Goal: Task Accomplishment & Management: Manage account settings

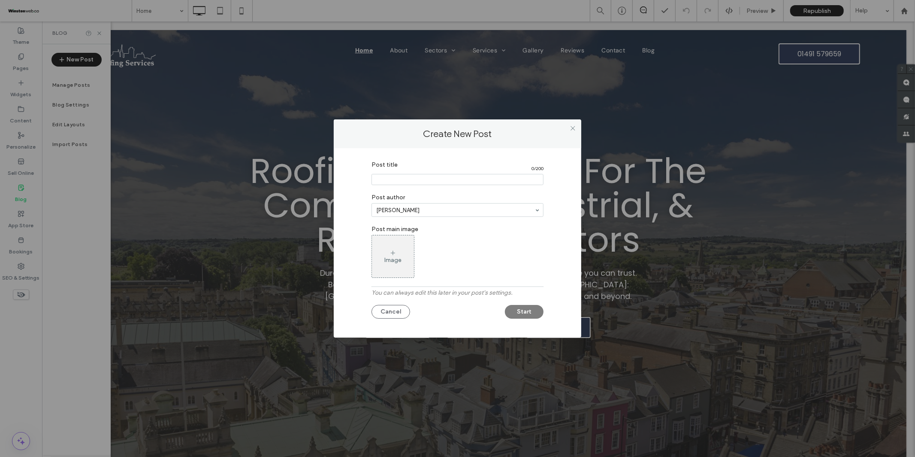
click at [388, 176] on input "Post title" at bounding box center [458, 179] width 172 height 11
click at [442, 180] on input "Post title" at bounding box center [458, 179] width 172 height 11
type input "**********"
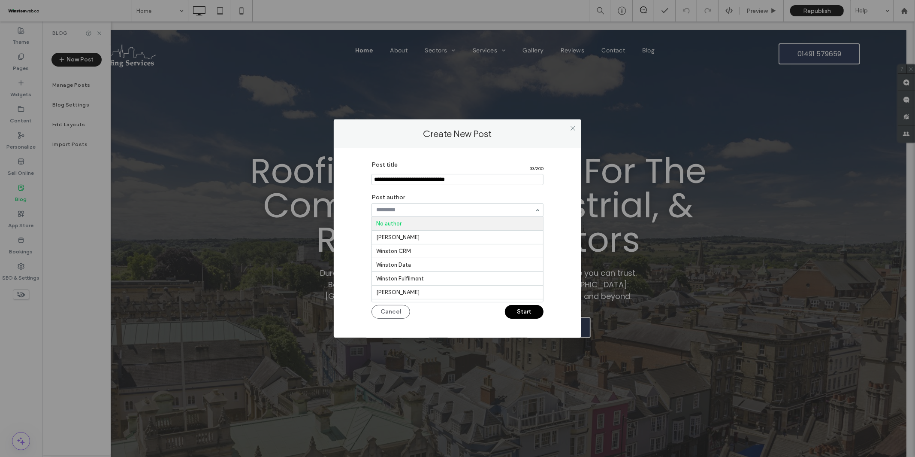
click at [421, 211] on input at bounding box center [455, 210] width 158 height 6
click at [364, 203] on div "Post title 33 / 200 Post author No author David Fullerton Winston CRM Winston D…" at bounding box center [458, 241] width 222 height 168
click at [525, 311] on button "Start" at bounding box center [524, 312] width 39 height 14
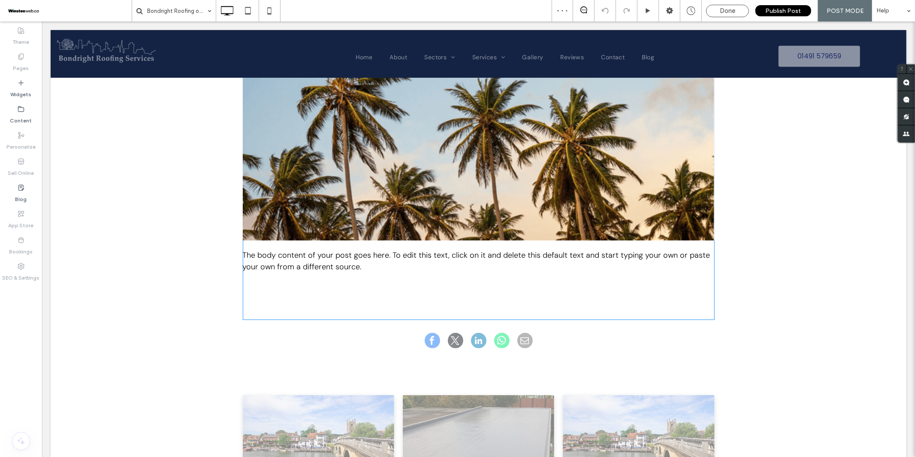
scroll to position [337, 0]
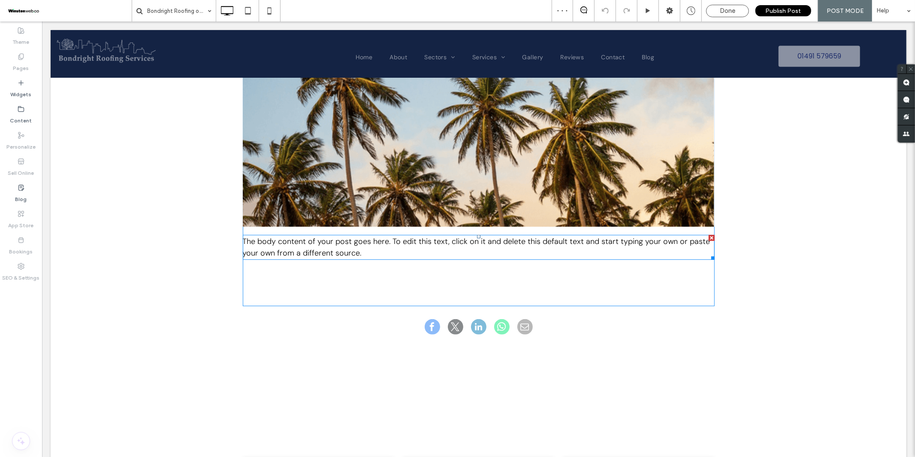
click at [332, 251] on span "The body content of your post goes here. To edit this text, click on it and del…" at bounding box center [476, 247] width 468 height 22
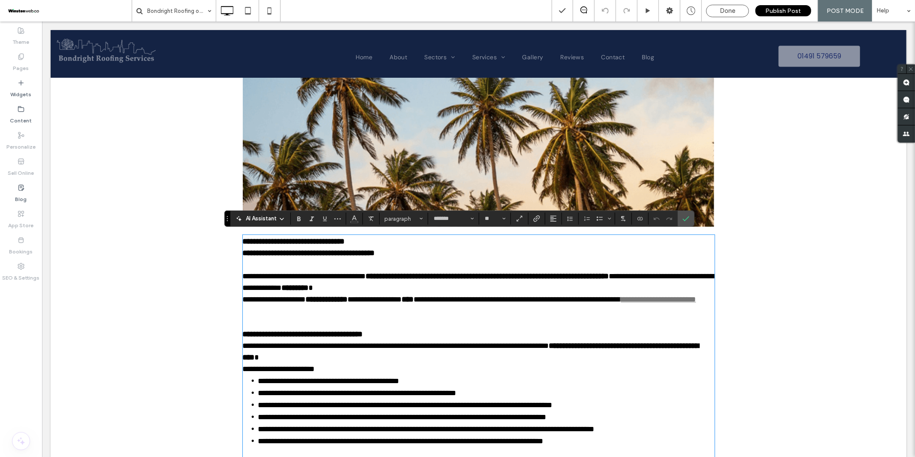
scroll to position [0, 0]
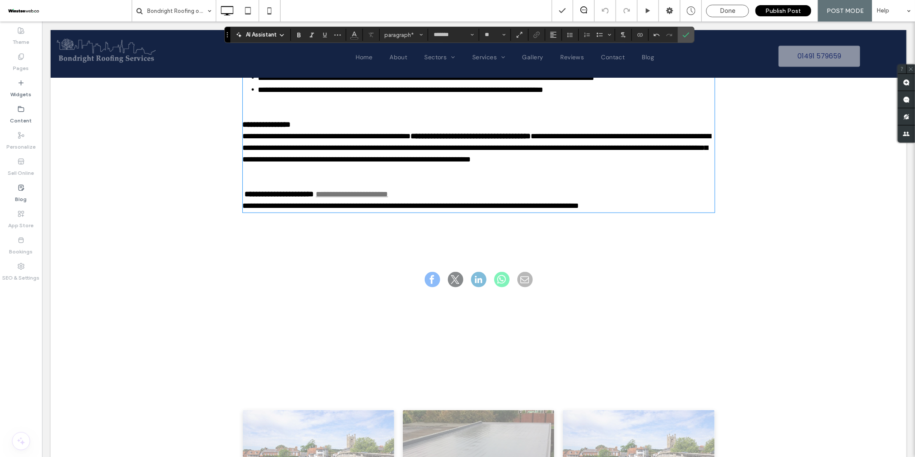
click at [433, 200] on p "**********" at bounding box center [478, 194] width 472 height 12
drag, startPoint x: 392, startPoint y: 203, endPoint x: 339, endPoint y: 201, distance: 53.7
click at [339, 200] on p "**********" at bounding box center [478, 194] width 472 height 12
click at [353, 36] on icon "Color" at bounding box center [354, 33] width 7 height 7
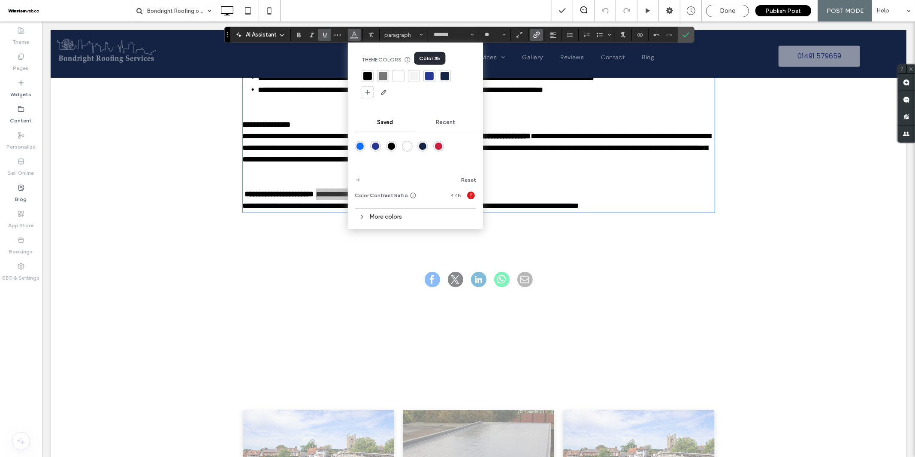
click at [428, 76] on div at bounding box center [429, 76] width 9 height 9
click at [503, 188] on p at bounding box center [478, 182] width 472 height 12
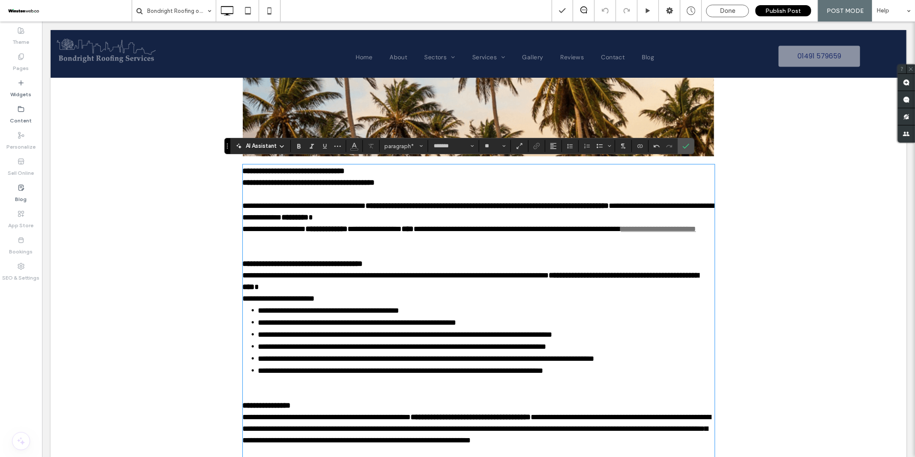
scroll to position [405, 0]
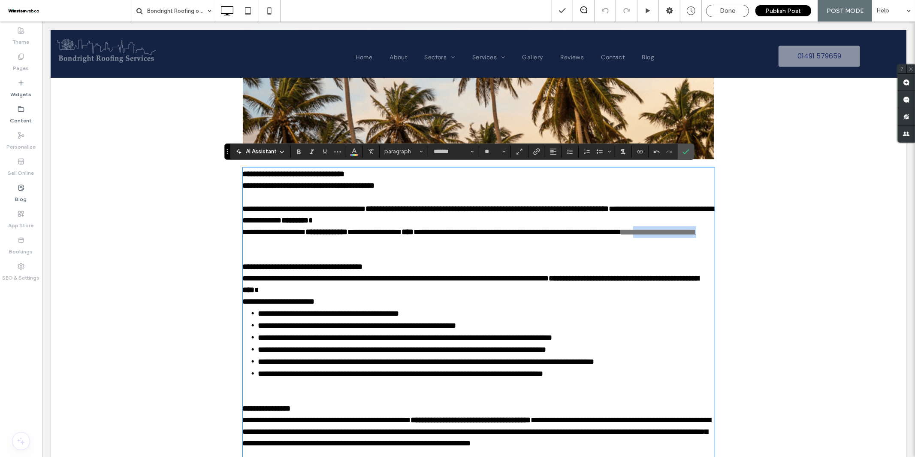
drag, startPoint x: 323, startPoint y: 242, endPoint x: 237, endPoint y: 238, distance: 86.3
click at [238, 241] on div "**********" at bounding box center [478, 236] width 515 height 611
click at [352, 151] on icon "Color" at bounding box center [354, 150] width 7 height 7
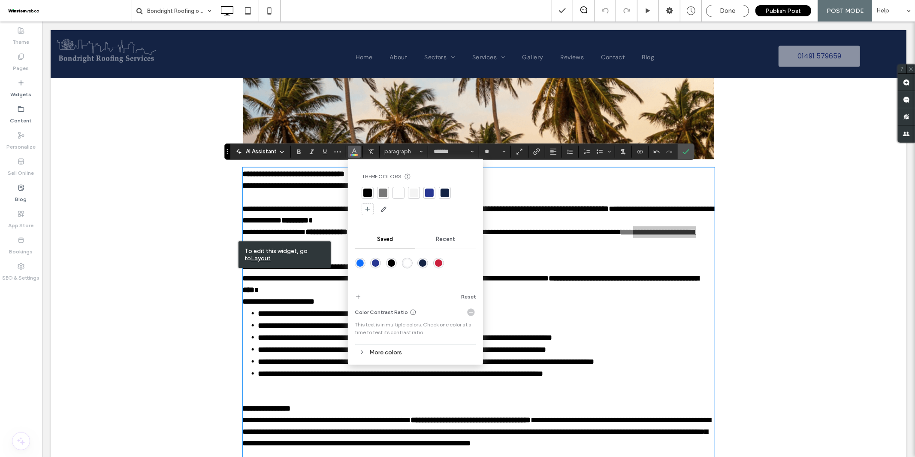
drag, startPoint x: 431, startPoint y: 193, endPoint x: 464, endPoint y: 217, distance: 40.5
click at [432, 194] on div at bounding box center [429, 192] width 9 height 9
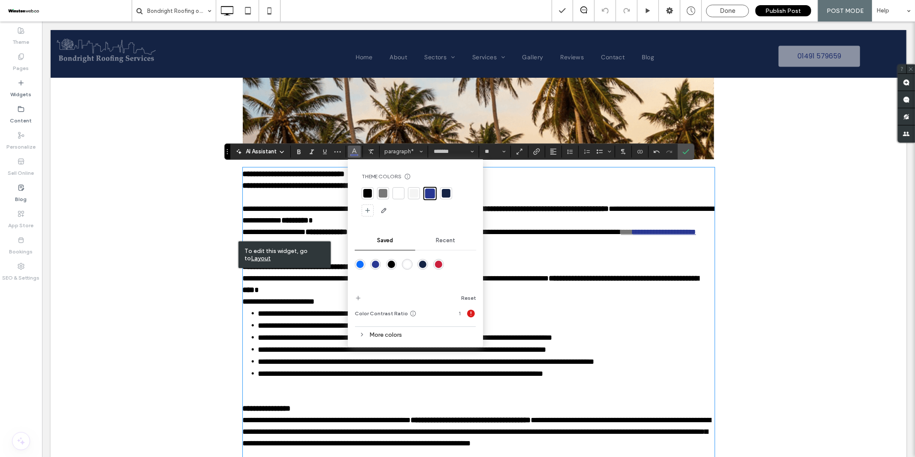
click at [532, 249] on p at bounding box center [478, 243] width 472 height 12
click at [533, 248] on p "﻿" at bounding box center [478, 243] width 472 height 12
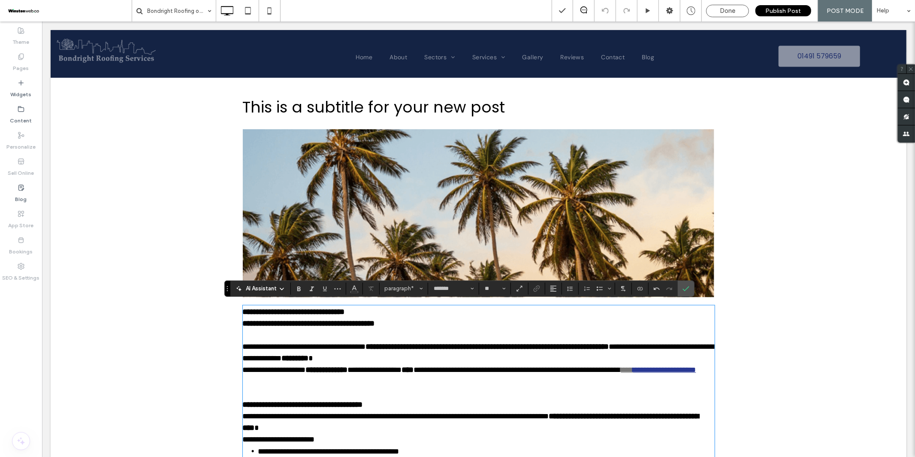
scroll to position [268, 0]
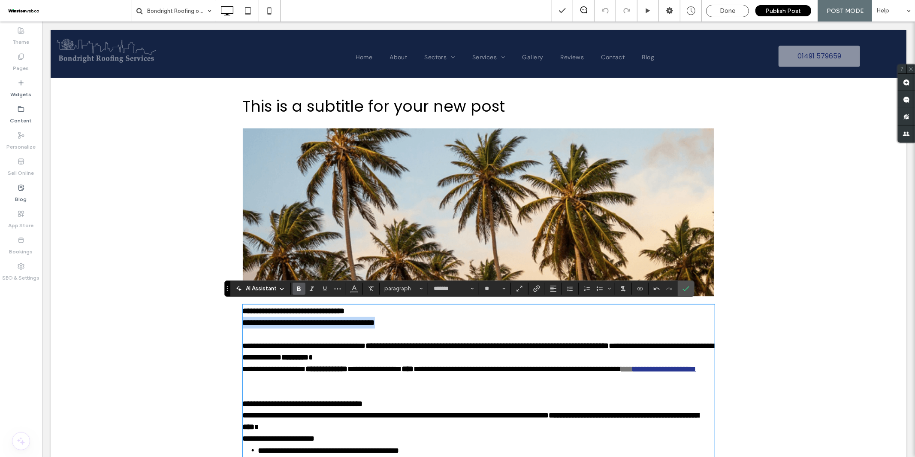
drag, startPoint x: 333, startPoint y: 320, endPoint x: 234, endPoint y: 320, distance: 98.3
click at [240, 320] on div "**********" at bounding box center [478, 373] width 515 height 611
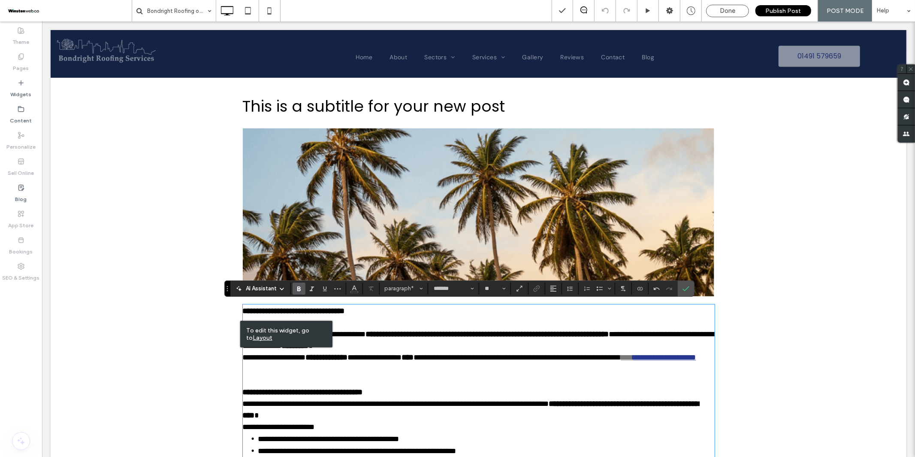
click at [367, 108] on span "This is a subtitle for your new post" at bounding box center [373, 106] width 263 height 22
click at [392, 106] on span "This is a subtitle for your new post" at bounding box center [373, 106] width 263 height 22
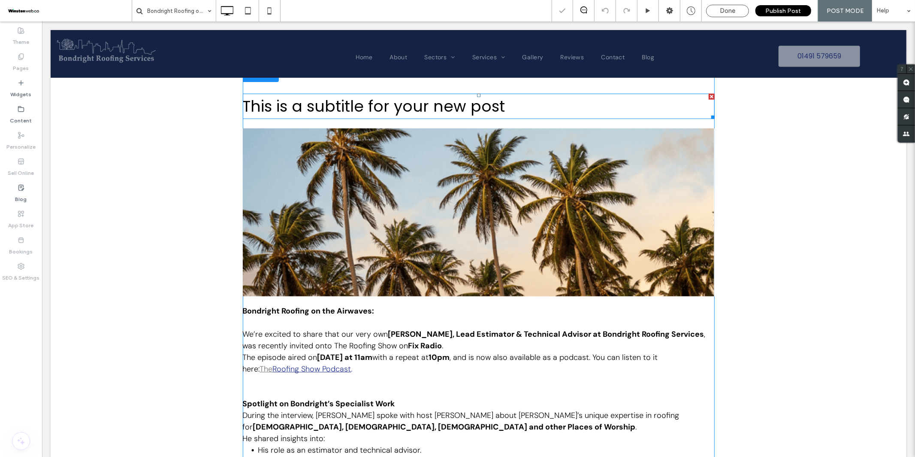
click at [392, 106] on span "This is a subtitle for your new post" at bounding box center [373, 106] width 263 height 22
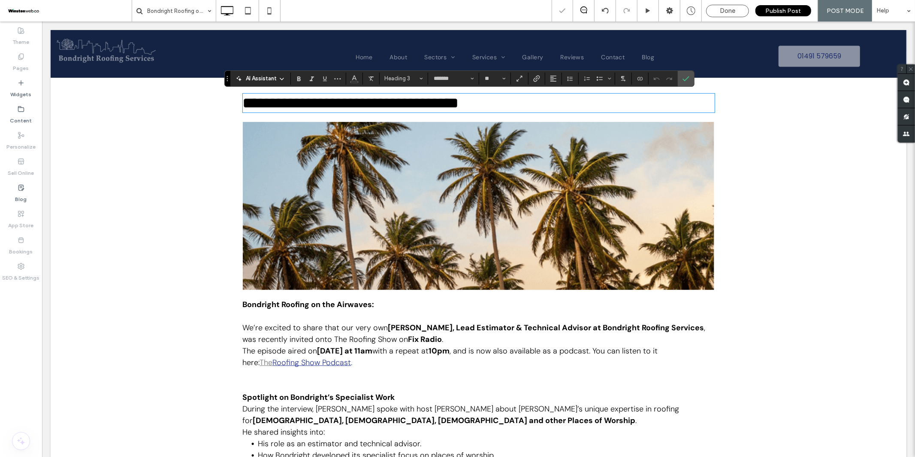
type input "*******"
type input "**"
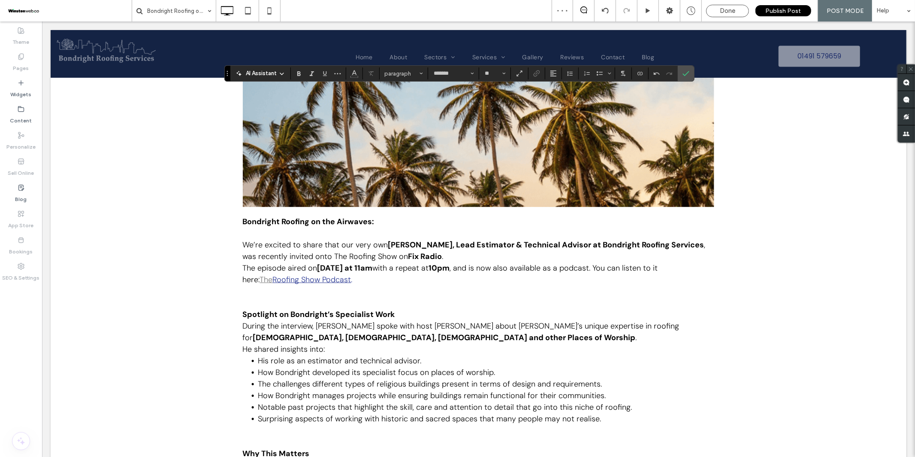
scroll to position [370, 0]
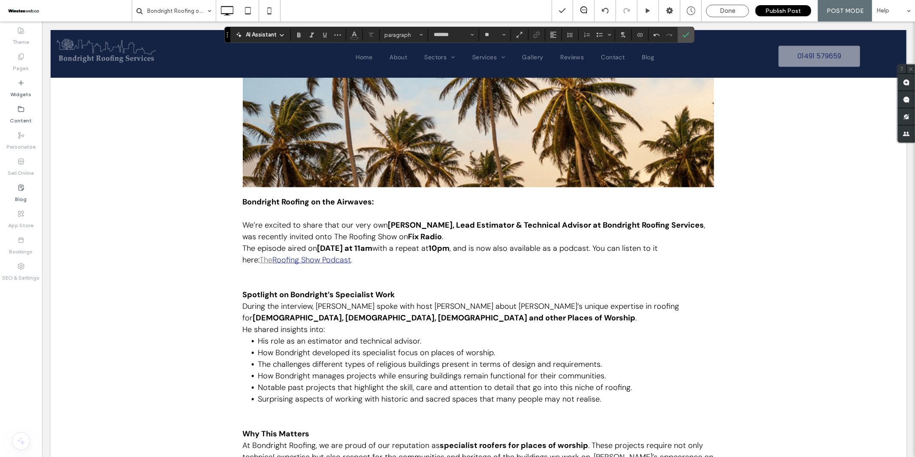
click at [350, 206] on strong "Bondright Roofing on the Airwaves:" at bounding box center [308, 201] width 132 height 10
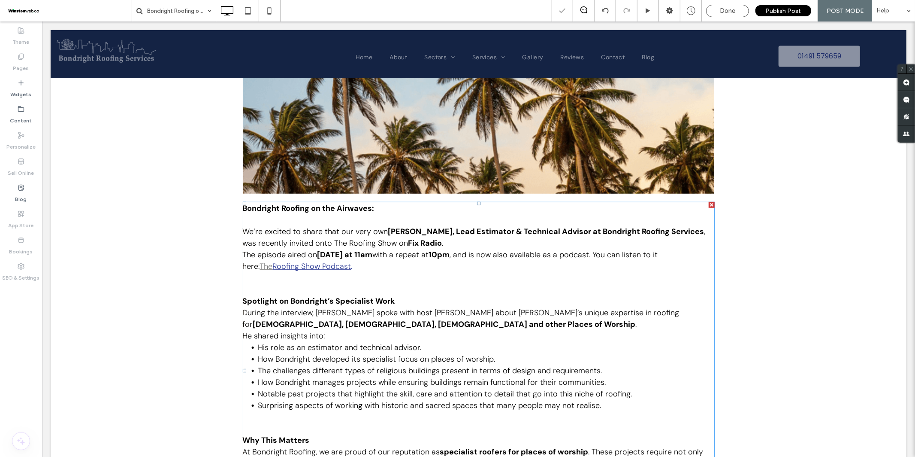
click at [380, 216] on p "We’re excited to share that our very own Malcolm Morrell, Lead Estimator & Tech…" at bounding box center [478, 231] width 472 height 35
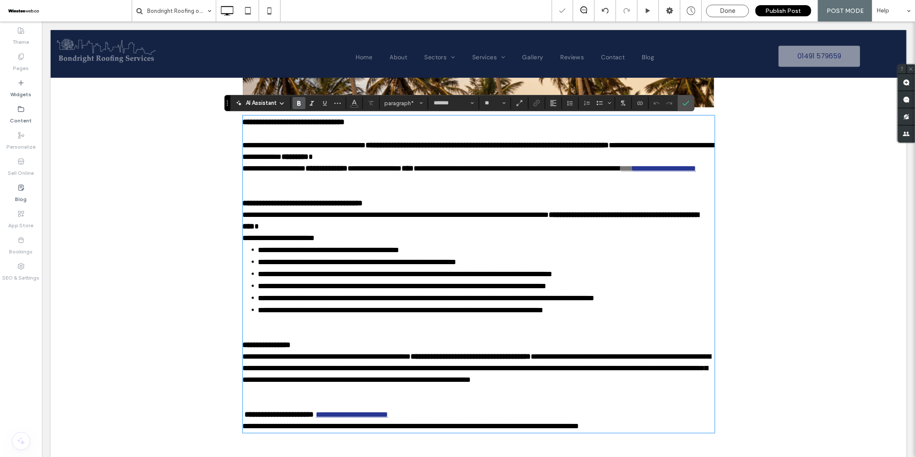
scroll to position [417, 0]
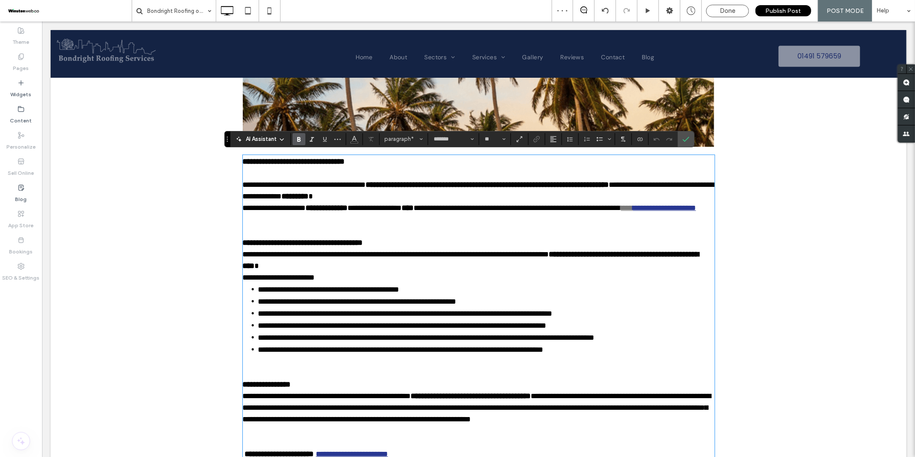
drag, startPoint x: 244, startPoint y: 181, endPoint x: 253, endPoint y: 167, distance: 16.3
click at [244, 161] on div "**********" at bounding box center [478, 312] width 472 height 315
click at [252, 168] on p "**********" at bounding box center [478, 184] width 472 height 35
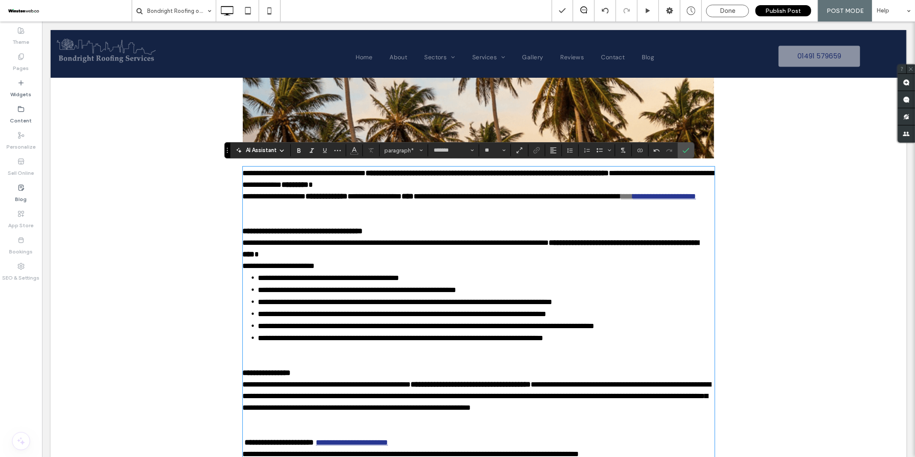
click at [434, 213] on p at bounding box center [478, 208] width 472 height 12
click at [455, 182] on p "**********" at bounding box center [478, 178] width 472 height 23
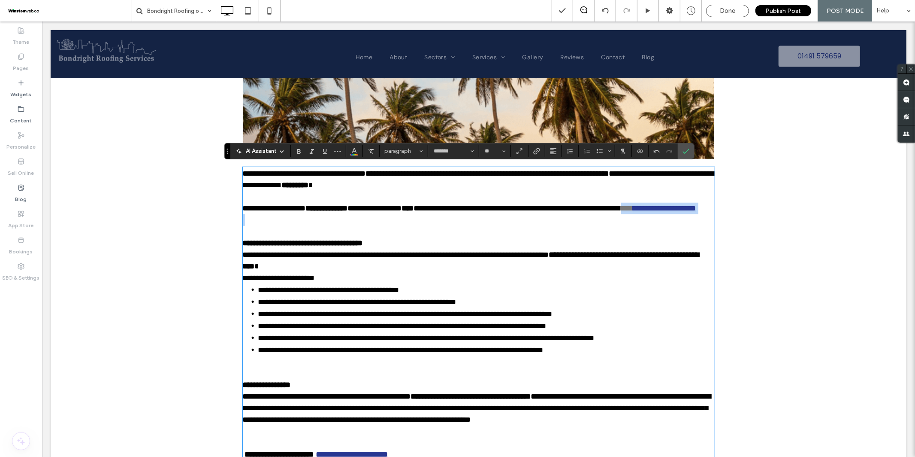
drag, startPoint x: 684, startPoint y: 206, endPoint x: 345, endPoint y: 228, distance: 339.3
click at [342, 232] on div "**********" at bounding box center [478, 319] width 472 height 304
click at [357, 149] on icon "Color" at bounding box center [354, 150] width 7 height 7
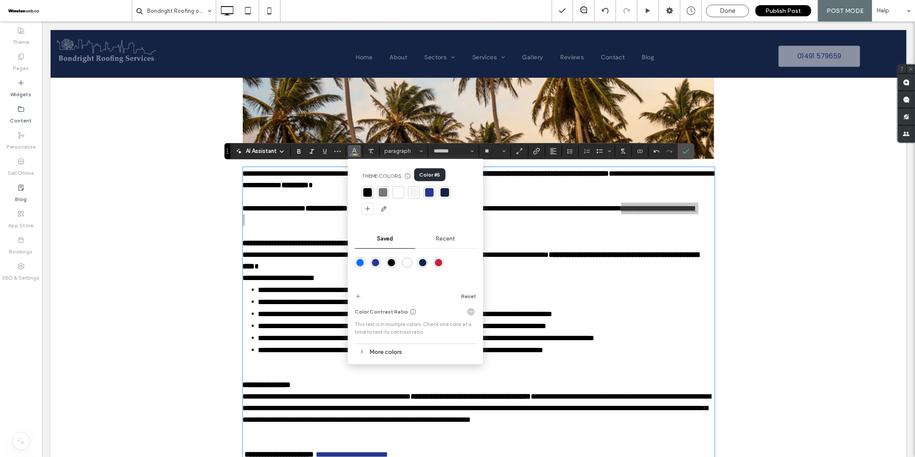
click at [431, 191] on div at bounding box center [429, 192] width 9 height 9
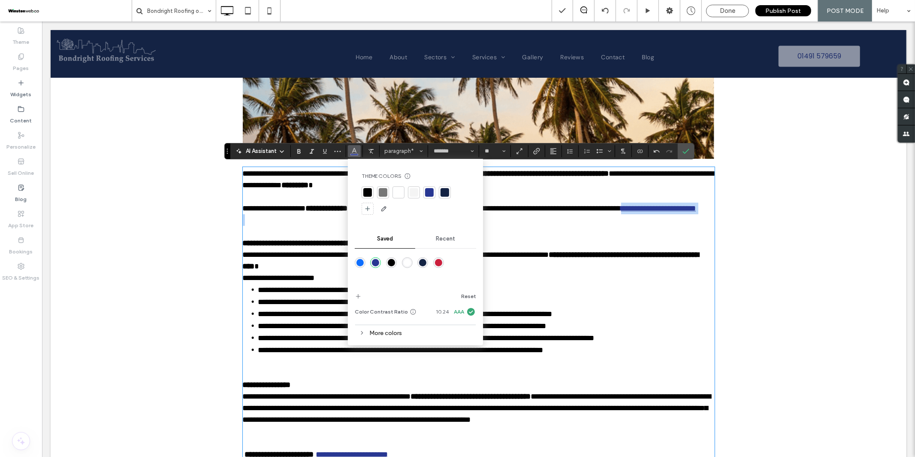
click at [570, 225] on p at bounding box center [478, 220] width 472 height 12
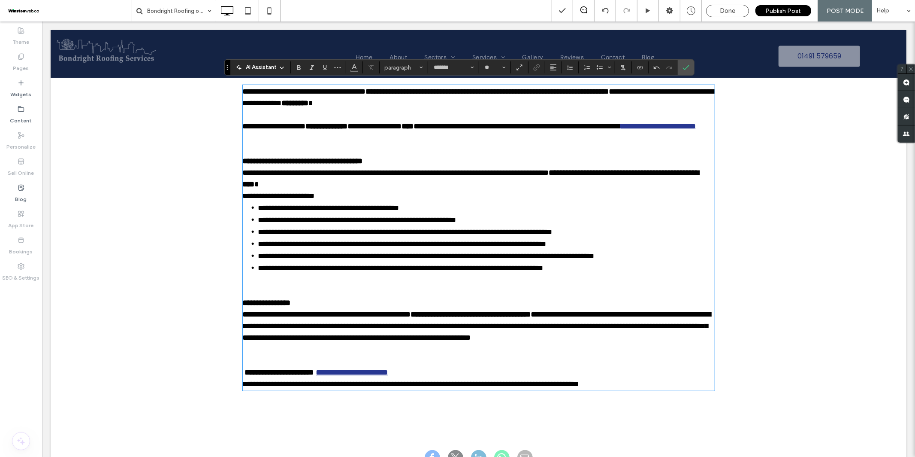
scroll to position [488, 0]
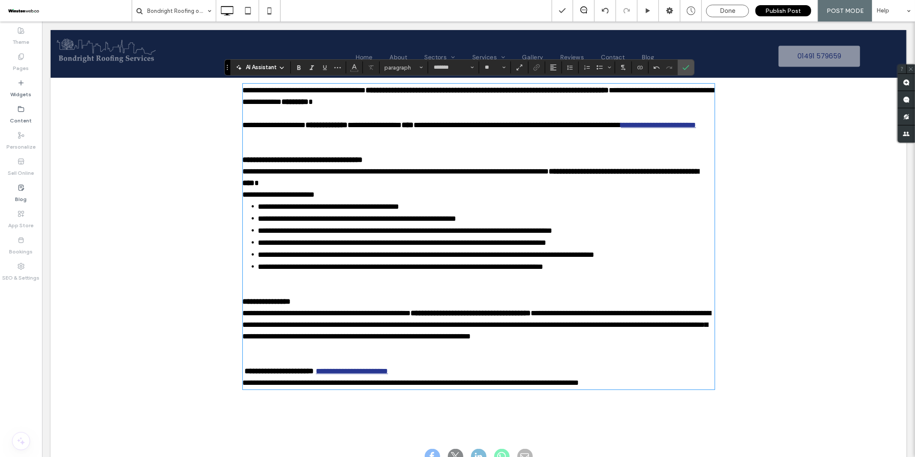
click at [357, 188] on p "**********" at bounding box center [478, 176] width 472 height 23
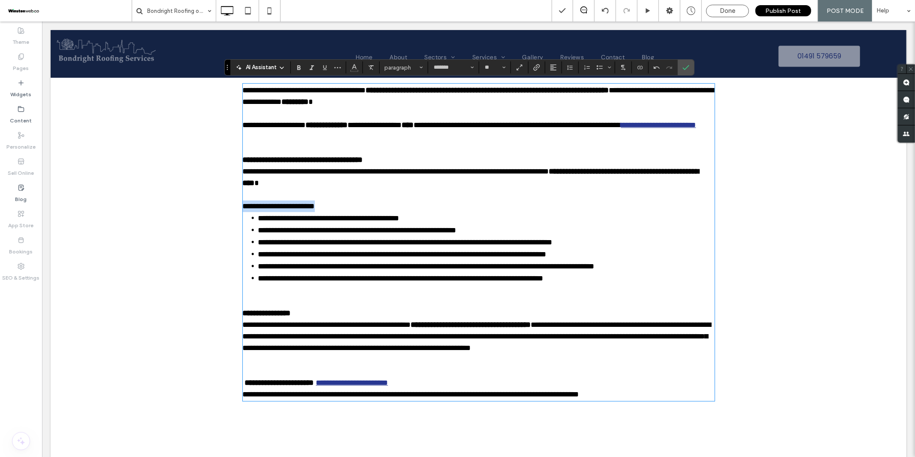
drag, startPoint x: 327, startPoint y: 216, endPoint x: 210, endPoint y: 215, distance: 116.3
click at [210, 215] on div "**********" at bounding box center [478, 142] width 856 height 623
click at [297, 67] on icon "Bold" at bounding box center [299, 67] width 7 height 7
click at [427, 188] on p "**********" at bounding box center [478, 176] width 472 height 23
click at [366, 306] on p at bounding box center [478, 301] width 472 height 12
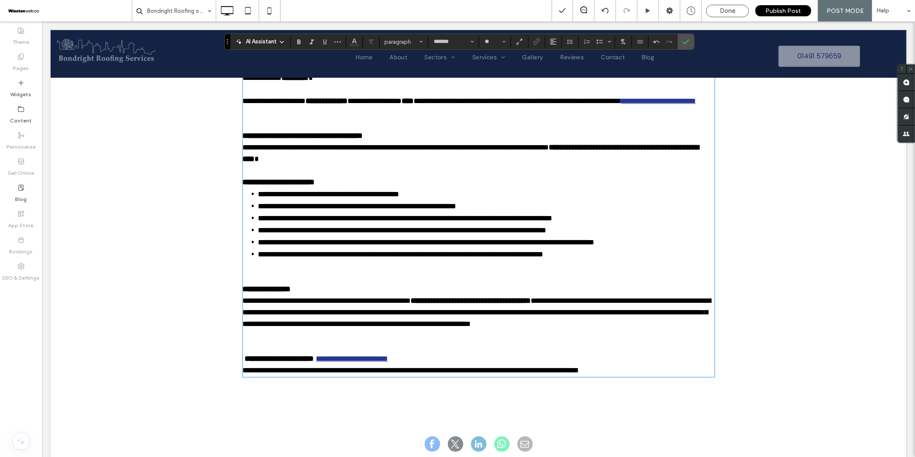
scroll to position [543, 0]
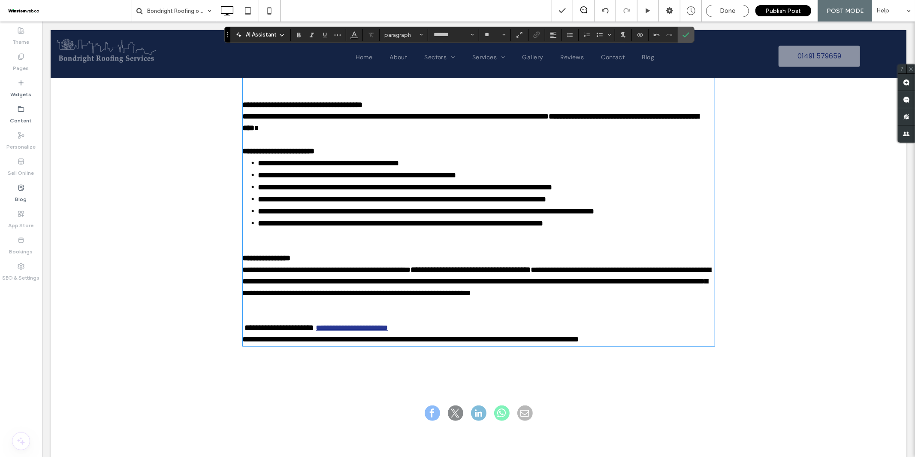
click at [245, 331] on strong "**********" at bounding box center [279, 327] width 69 height 8
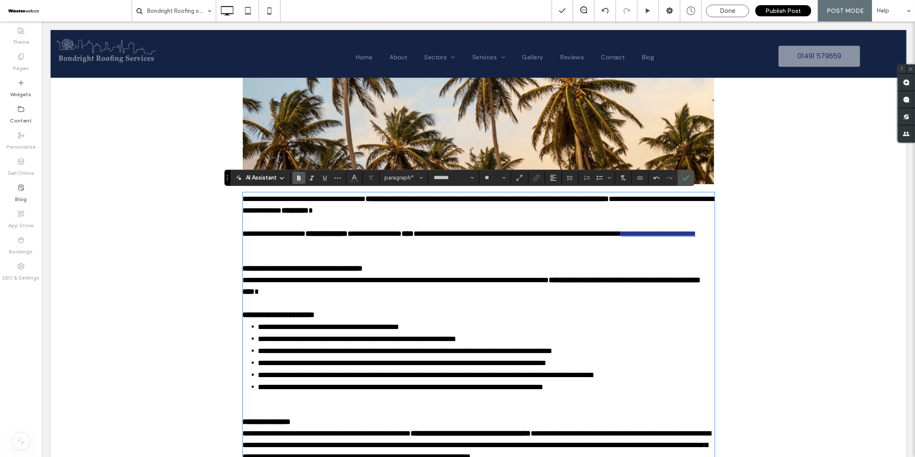
scroll to position [382, 0]
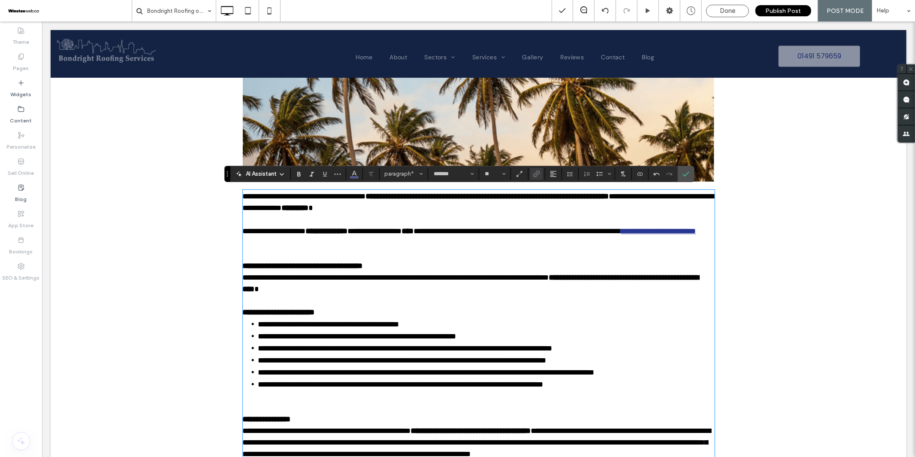
click at [621, 234] on link "**********" at bounding box center [658, 231] width 75 height 8
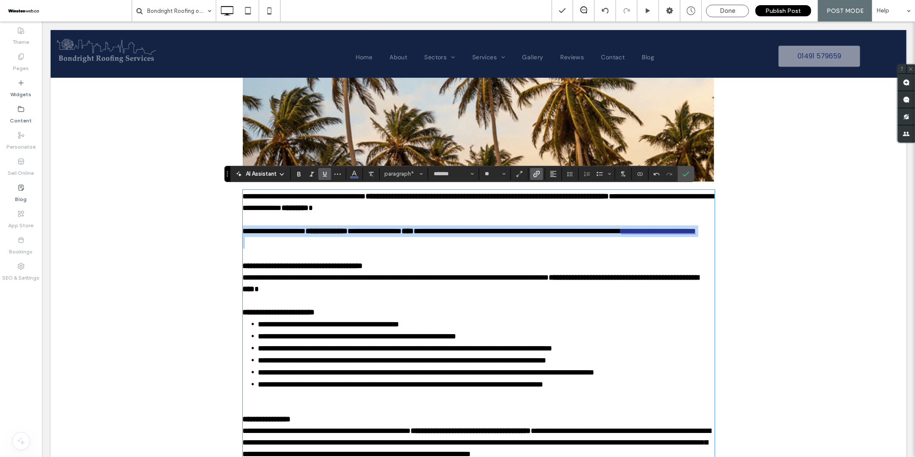
click at [621, 234] on link "**********" at bounding box center [658, 231] width 75 height 8
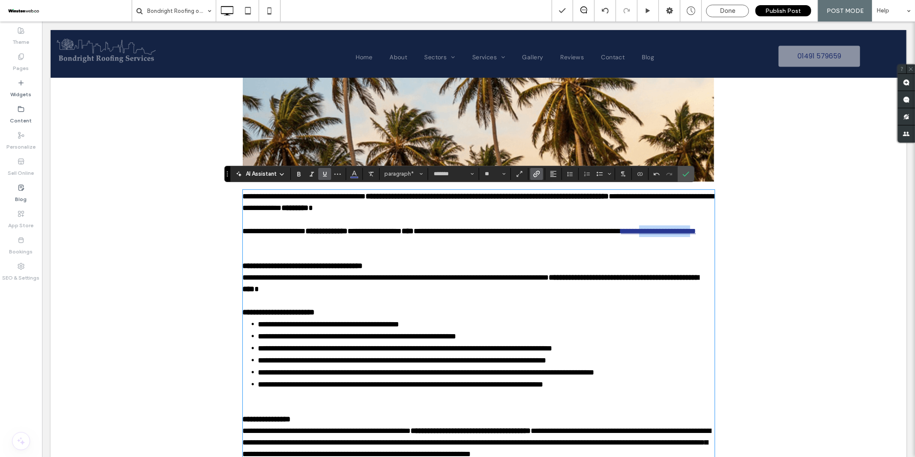
drag, startPoint x: 318, startPoint y: 241, endPoint x: 253, endPoint y: 240, distance: 64.8
click at [621, 234] on link "**********" at bounding box center [658, 231] width 75 height 8
click at [538, 176] on icon "Link" at bounding box center [536, 173] width 7 height 7
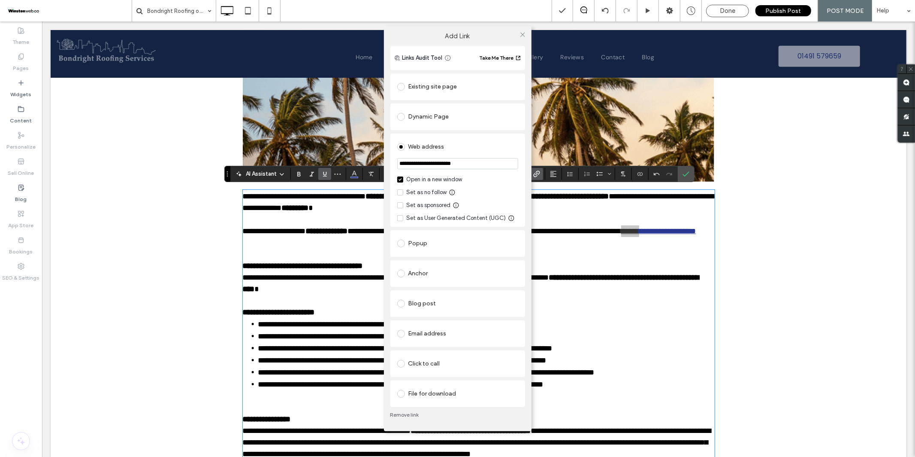
drag, startPoint x: 475, startPoint y: 163, endPoint x: 384, endPoint y: 163, distance: 91.4
click at [384, 163] on div "**********" at bounding box center [458, 238] width 148 height 385
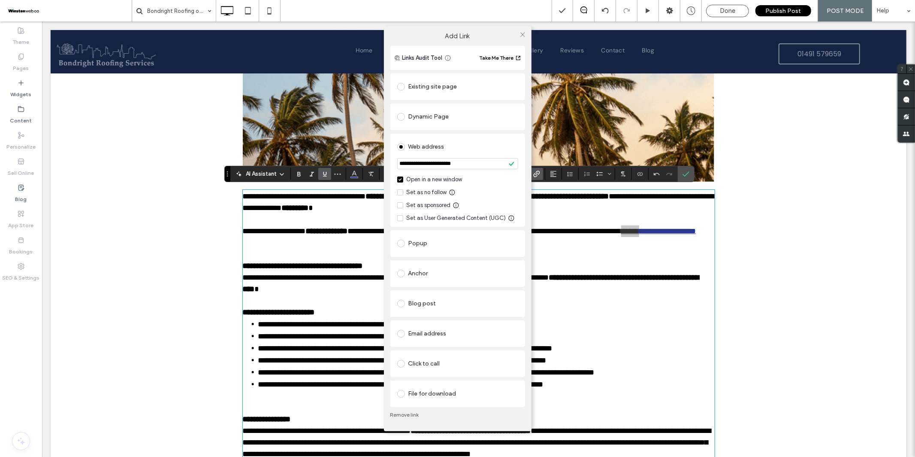
click at [450, 166] on input "**********" at bounding box center [457, 163] width 121 height 11
click at [424, 163] on input "**********" at bounding box center [457, 163] width 121 height 11
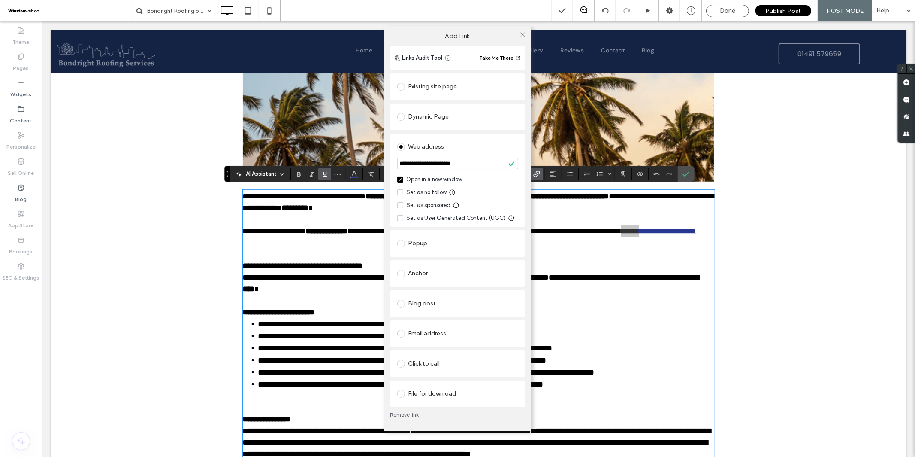
click at [314, 258] on div "**********" at bounding box center [457, 228] width 915 height 457
click at [319, 240] on div "**********" at bounding box center [457, 228] width 915 height 457
click at [322, 240] on div "**********" at bounding box center [457, 228] width 915 height 457
click at [524, 34] on icon at bounding box center [523, 34] width 6 height 6
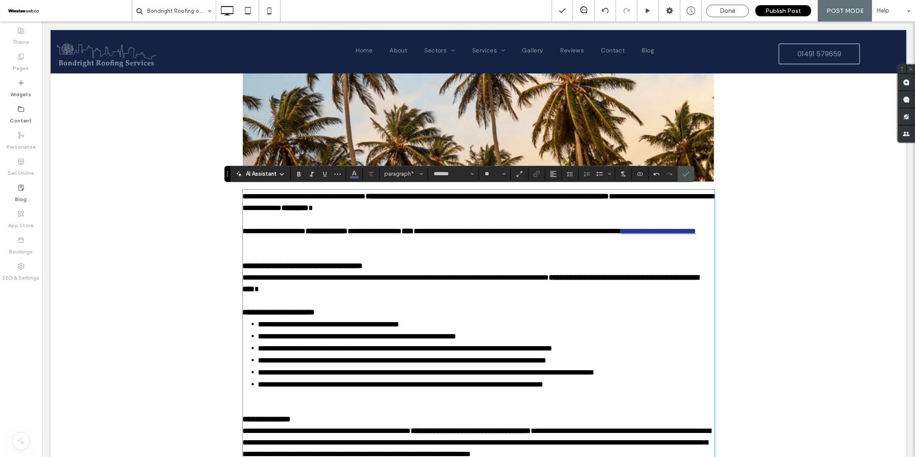
click at [327, 236] on p "**********" at bounding box center [478, 231] width 472 height 12
drag, startPoint x: 315, startPoint y: 242, endPoint x: 683, endPoint y: 227, distance: 368.0
click at [683, 227] on p "**********" at bounding box center [478, 231] width 472 height 12
click at [347, 230] on strong "**********" at bounding box center [327, 231] width 42 height 8
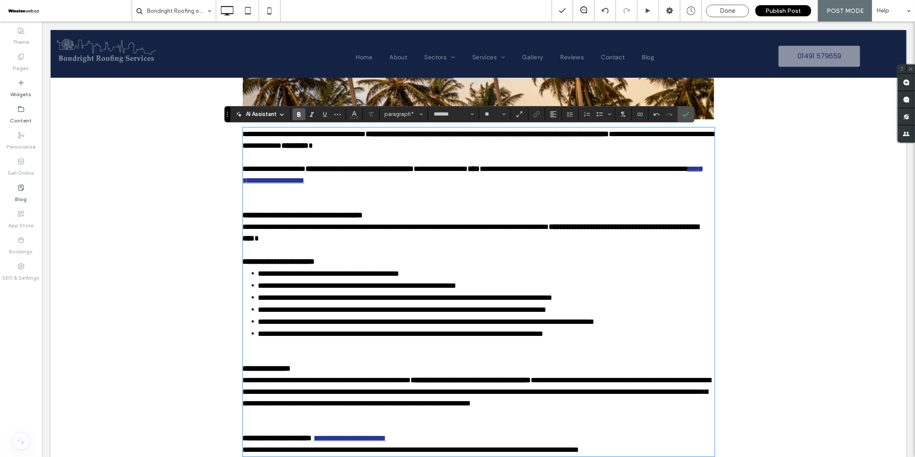
scroll to position [446, 0]
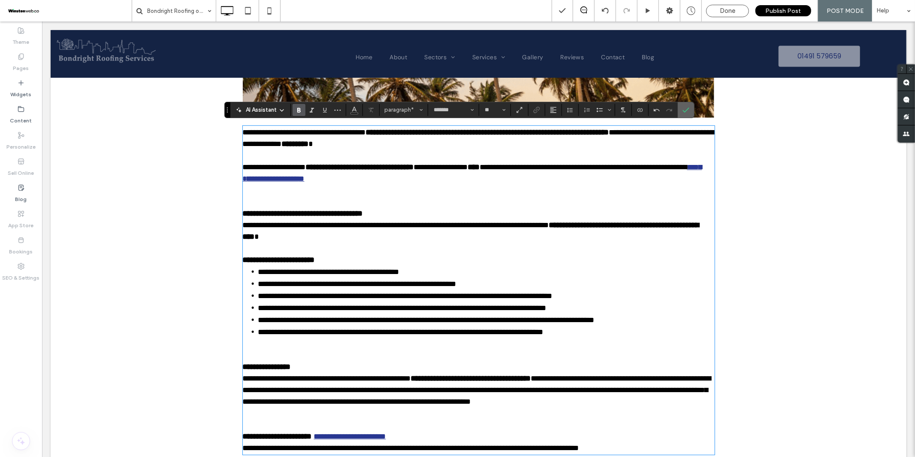
click at [686, 112] on use "Confirm" at bounding box center [686, 109] width 7 height 5
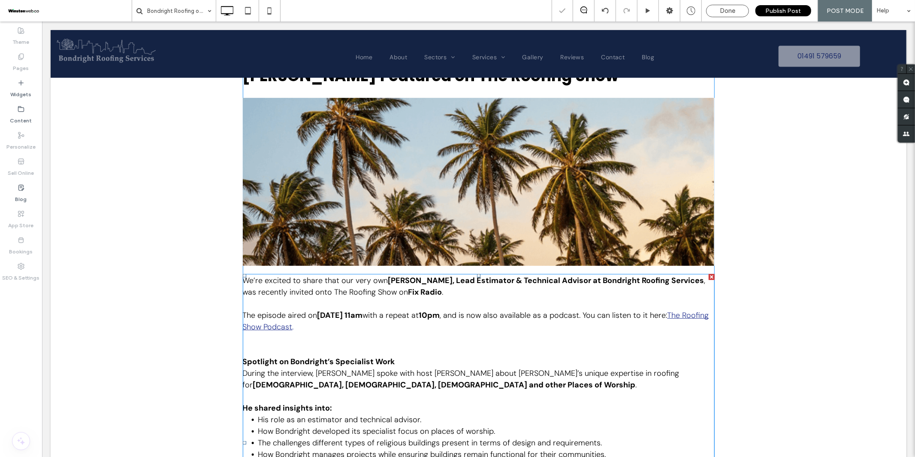
scroll to position [255, 0]
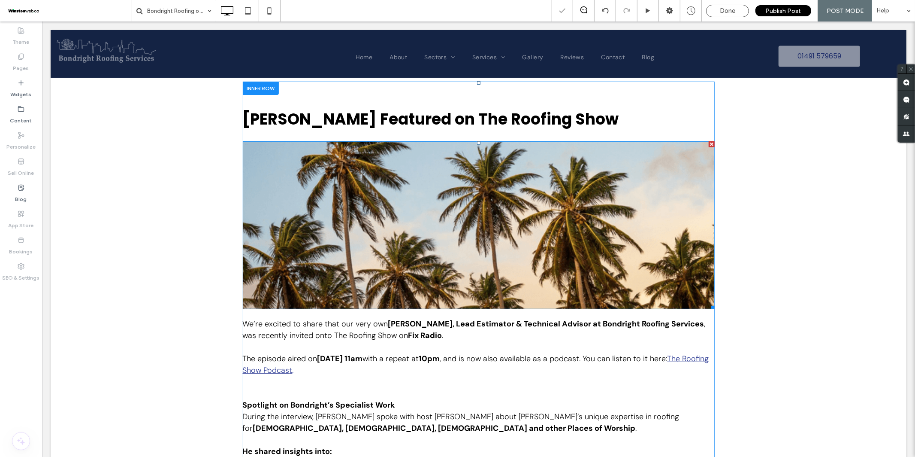
click at [439, 215] on img at bounding box center [478, 225] width 472 height 168
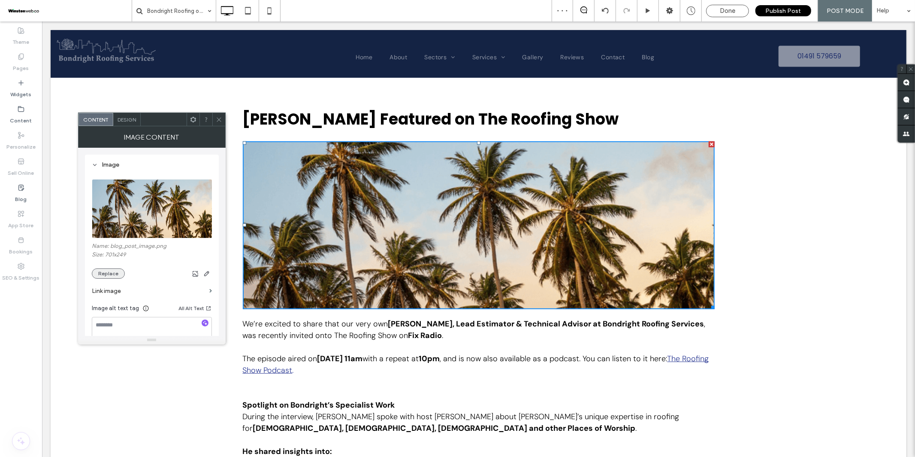
click at [105, 274] on button "Replace" at bounding box center [108, 273] width 33 height 10
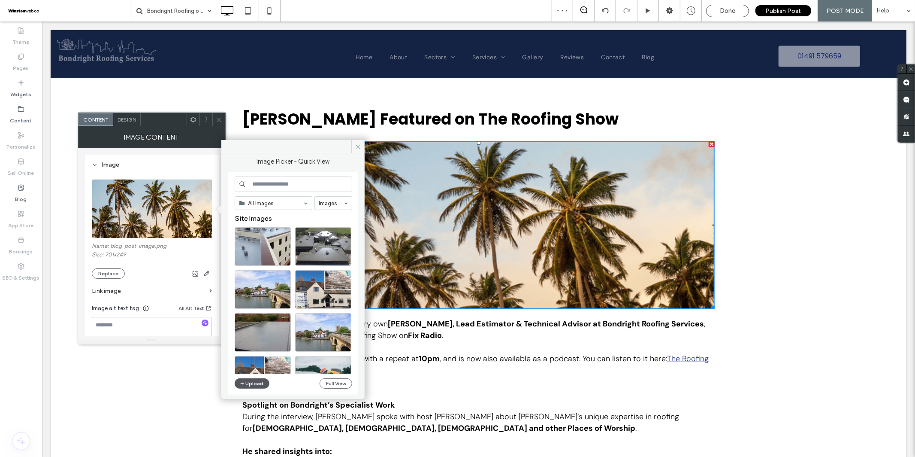
click at [253, 381] on button "Upload" at bounding box center [252, 383] width 35 height 10
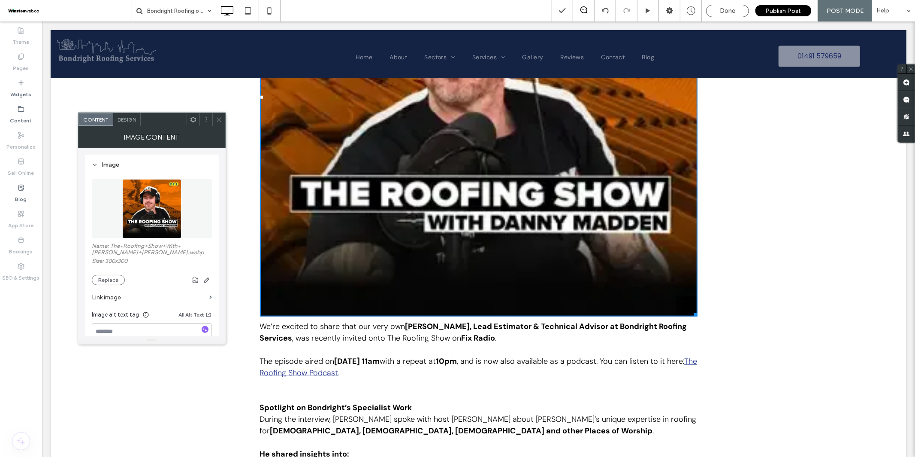
scroll to position [565, 0]
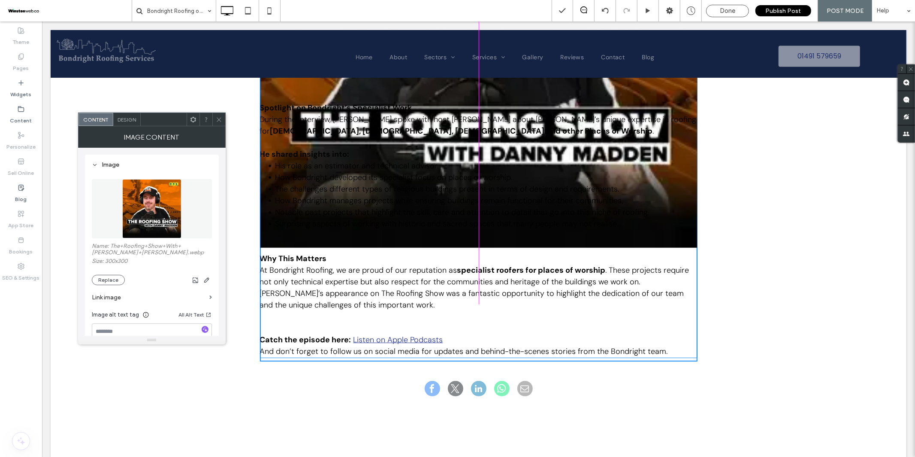
drag, startPoint x: 694, startPoint y: 243, endPoint x: 613, endPoint y: 177, distance: 104.3
click at [578, 127] on div "Malcolm Morrell Featured on The Roofing Show W:481.997 H:481.997 We’re excited …" at bounding box center [479, 69] width 438 height 584
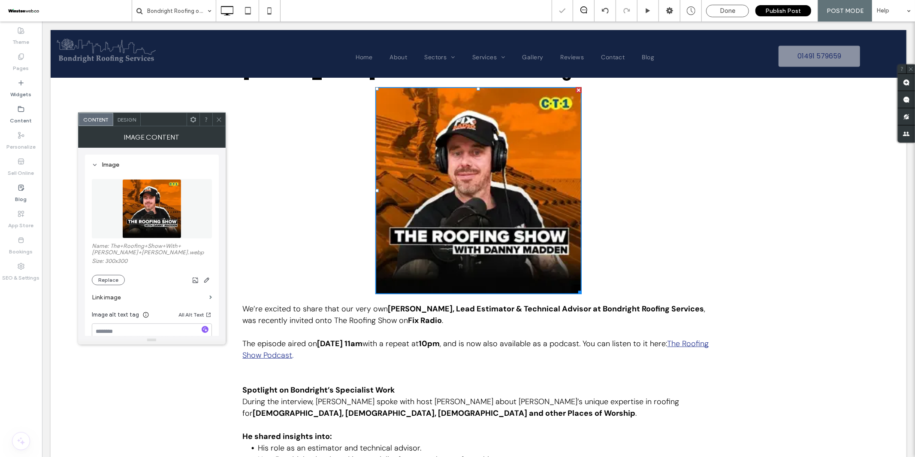
scroll to position [300, 0]
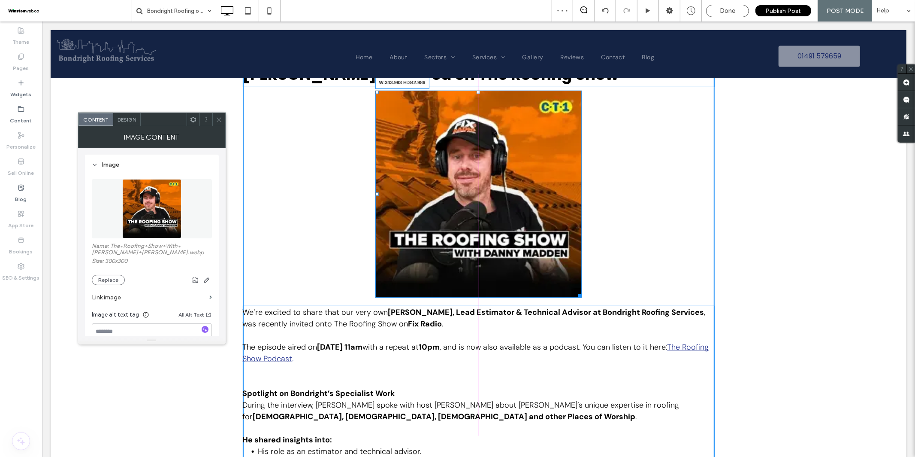
drag, startPoint x: 578, startPoint y: 291, endPoint x: 548, endPoint y: 258, distance: 44.4
click at [548, 258] on div "Malcolm Morrell Featured on The Roofing Show W:343.993 H:342.986 We’re excited …" at bounding box center [478, 352] width 472 height 588
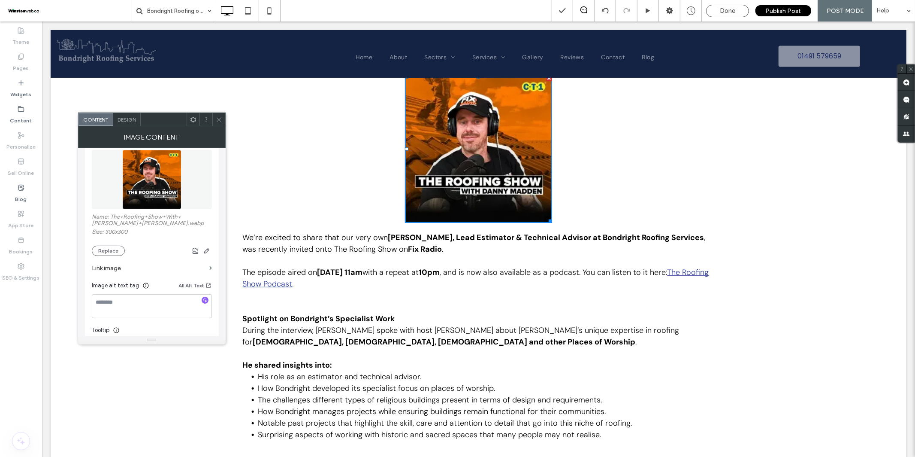
scroll to position [67, 0]
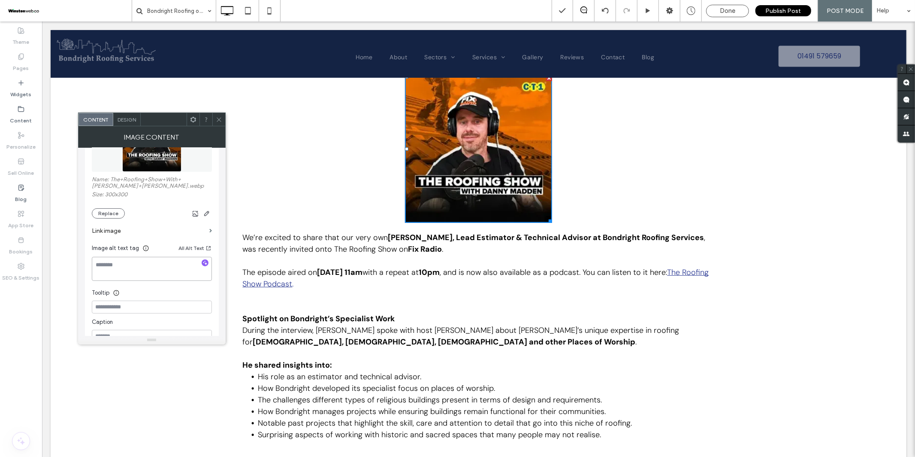
click at [121, 277] on textarea at bounding box center [152, 269] width 120 height 24
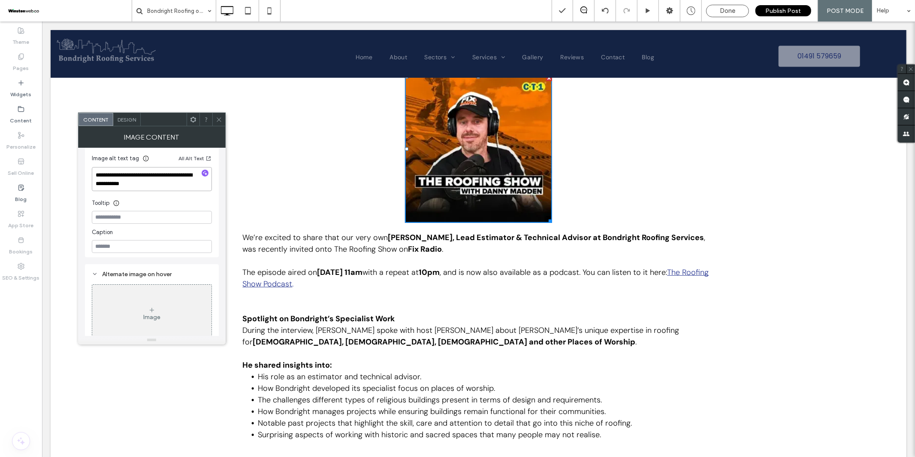
scroll to position [175, 0]
type textarea "**********"
click at [236, 165] on div "Malcolm Morrell Featured on The Roofing Show We’re excited to share that our ve…" at bounding box center [478, 317] width 515 height 593
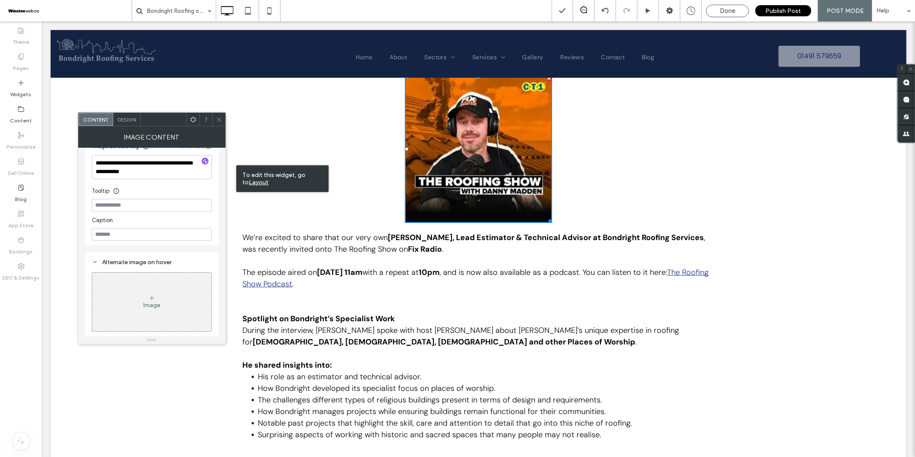
click at [220, 120] on icon at bounding box center [219, 119] width 6 height 6
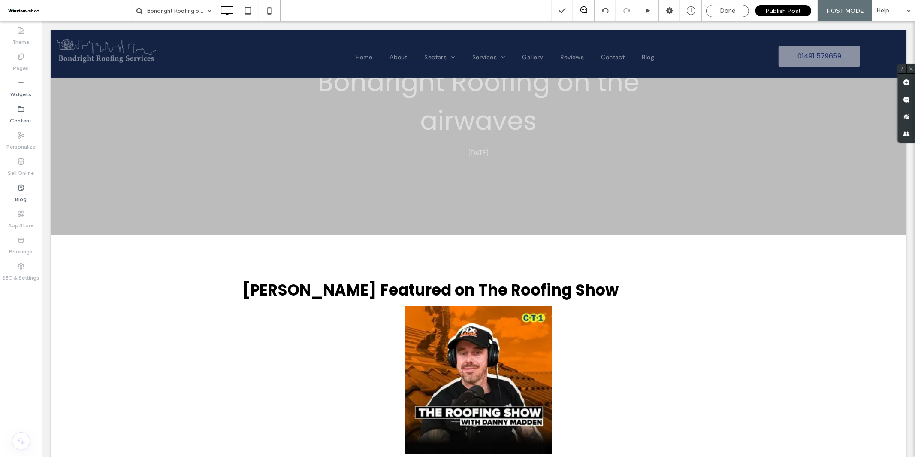
scroll to position [0, 0]
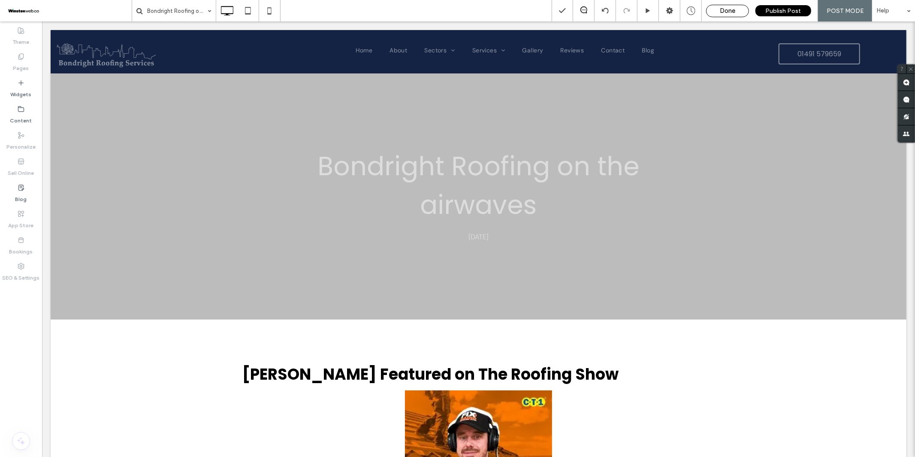
click at [732, 10] on span "Done" at bounding box center [727, 11] width 15 height 8
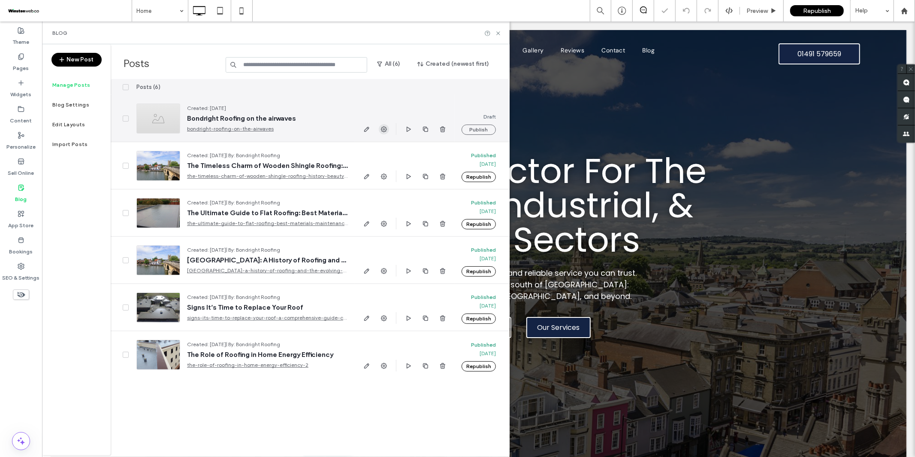
click at [384, 128] on use "button" at bounding box center [384, 129] width 6 height 6
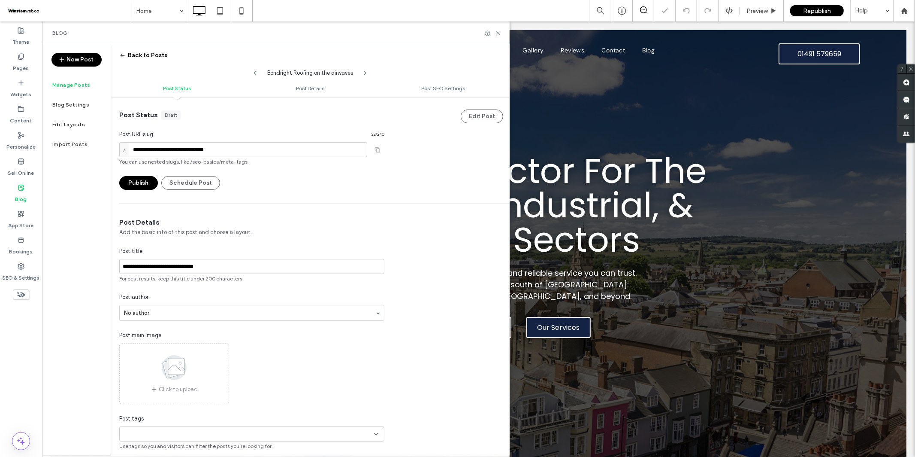
scroll to position [0, 0]
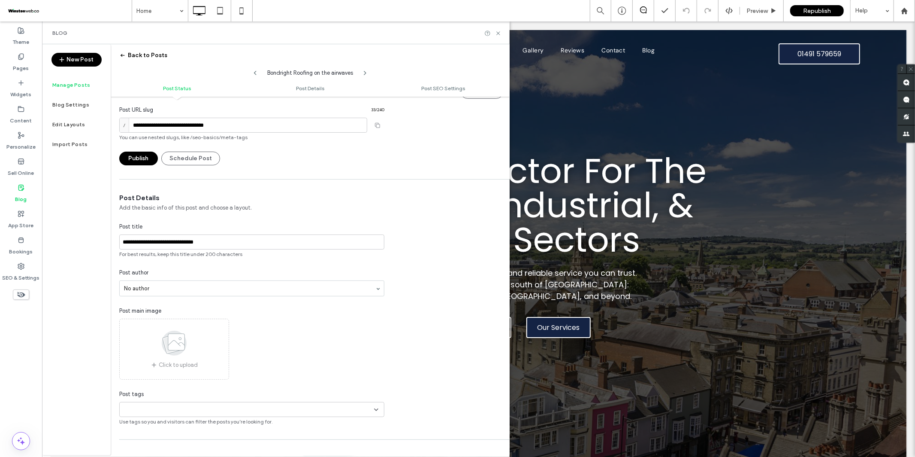
click at [167, 350] on use at bounding box center [174, 342] width 25 height 25
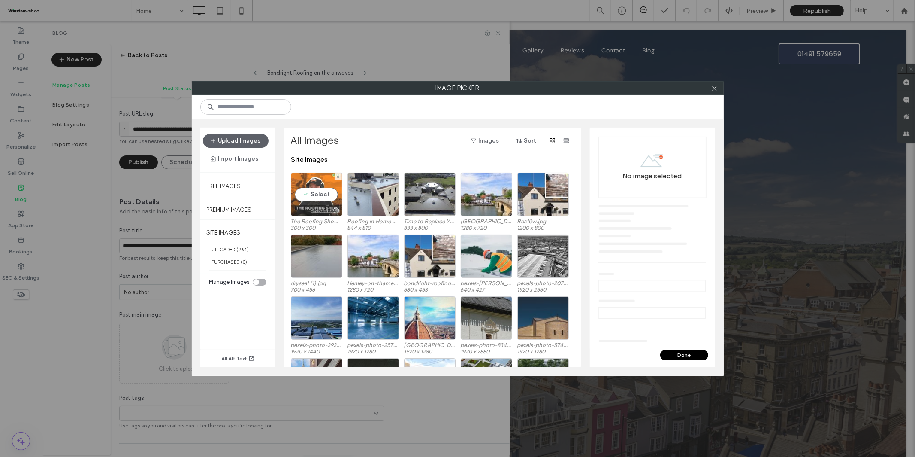
click at [316, 197] on div "Select" at bounding box center [316, 193] width 51 height 43
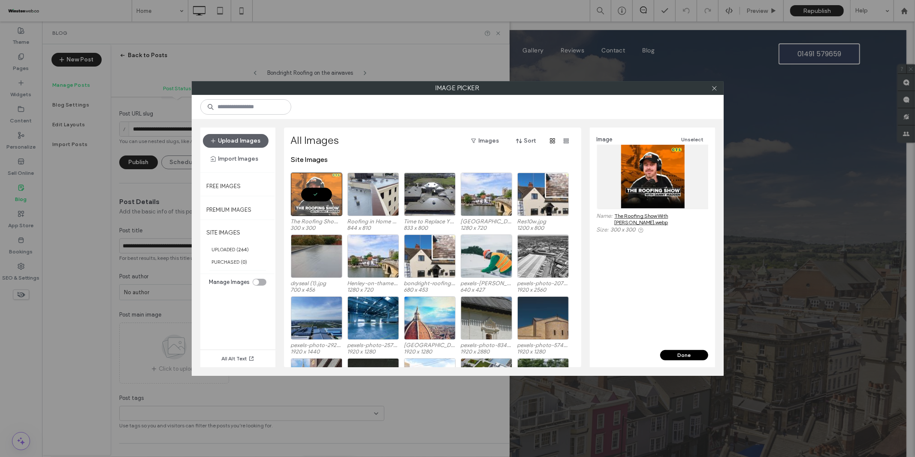
click at [686, 358] on button "Done" at bounding box center [684, 355] width 48 height 10
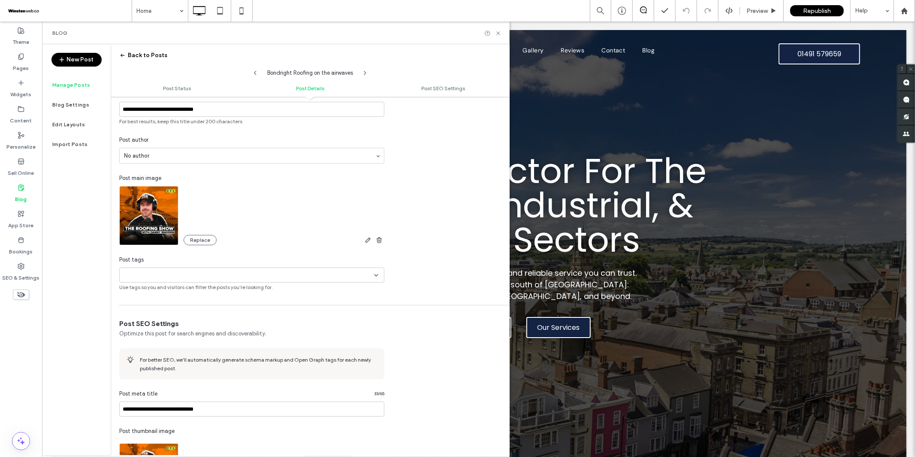
scroll to position [160, 0]
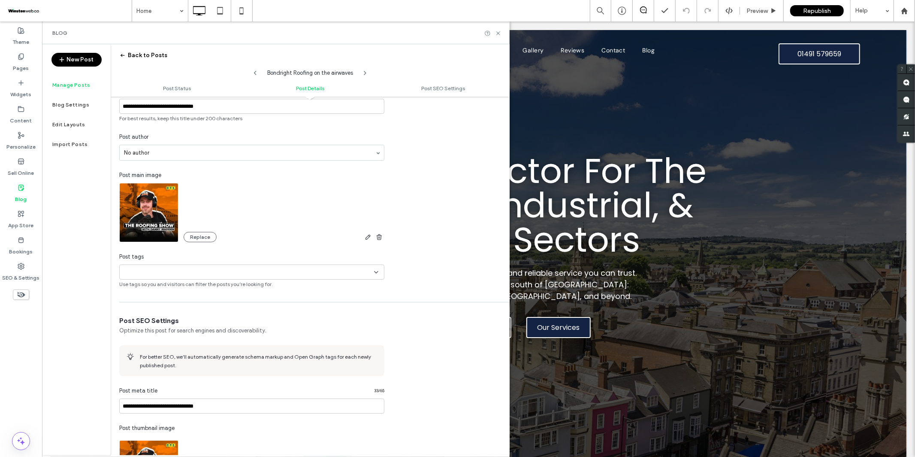
click at [366, 274] on div "+0 +0" at bounding box center [248, 272] width 251 height 14
click at [414, 274] on div "**********" at bounding box center [310, 172] width 399 height 230
click at [364, 273] on div "+0 +0" at bounding box center [248, 272] width 251 height 14
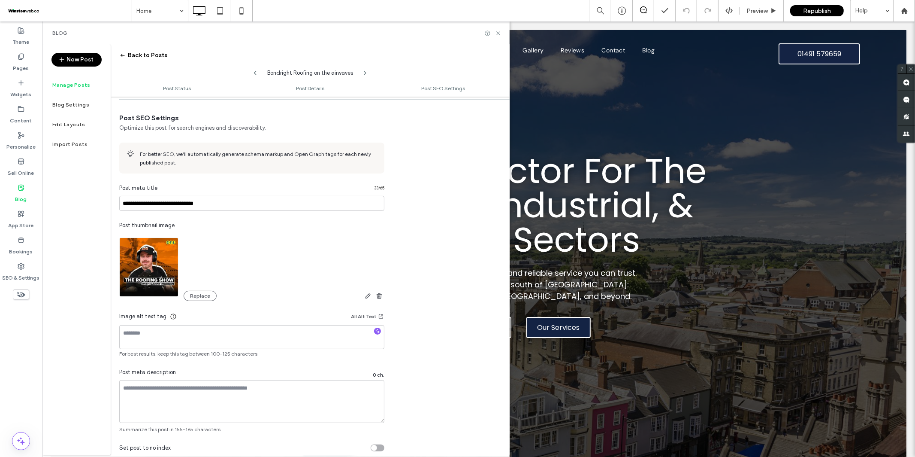
scroll to position [395, 0]
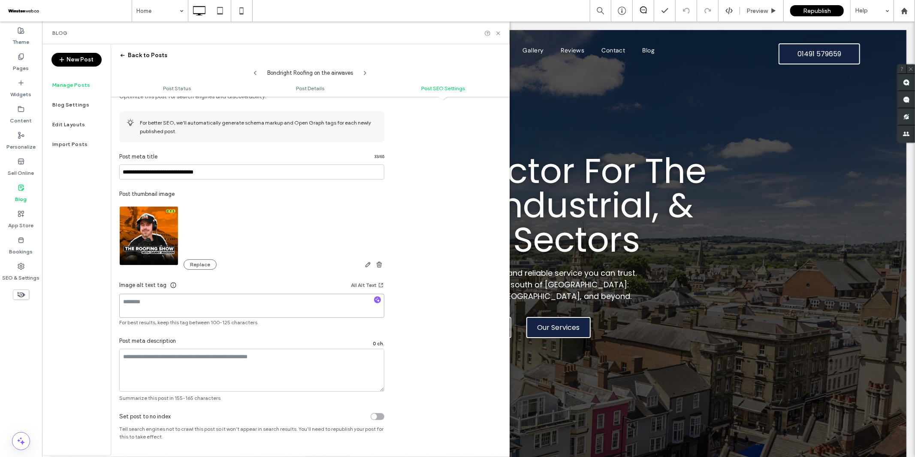
click at [177, 306] on textarea at bounding box center [251, 306] width 265 height 24
click at [284, 302] on textarea "**********" at bounding box center [251, 306] width 265 height 24
type textarea "**********"
click at [165, 359] on textarea at bounding box center [251, 369] width 265 height 43
click at [151, 366] on textarea at bounding box center [251, 369] width 265 height 43
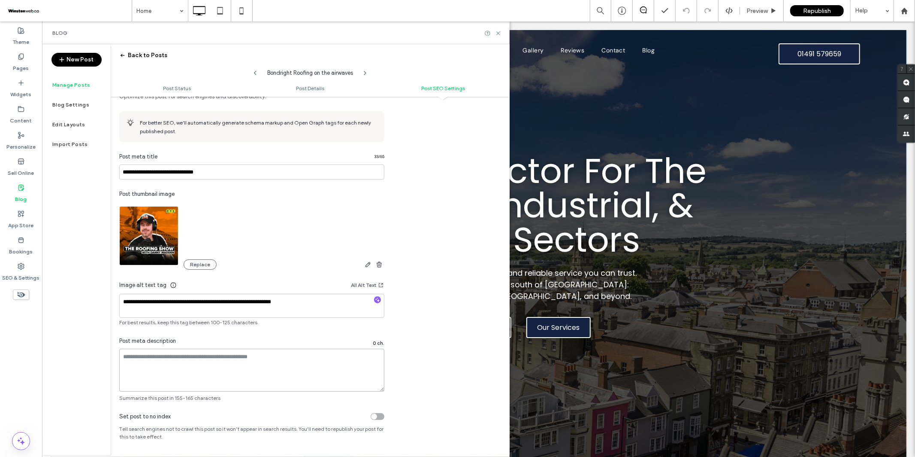
paste textarea "**********"
click at [247, 356] on textarea "**********" at bounding box center [251, 369] width 265 height 43
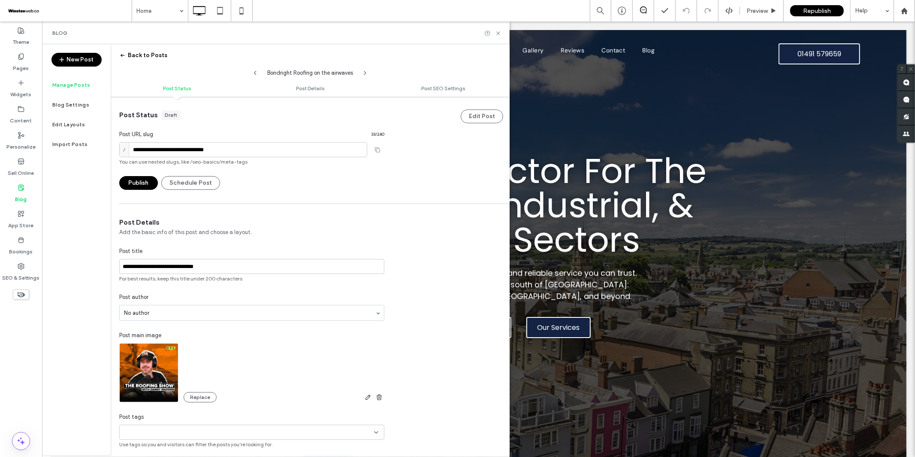
type textarea "**********"
click at [139, 56] on button "Back to Posts" at bounding box center [143, 55] width 48 height 14
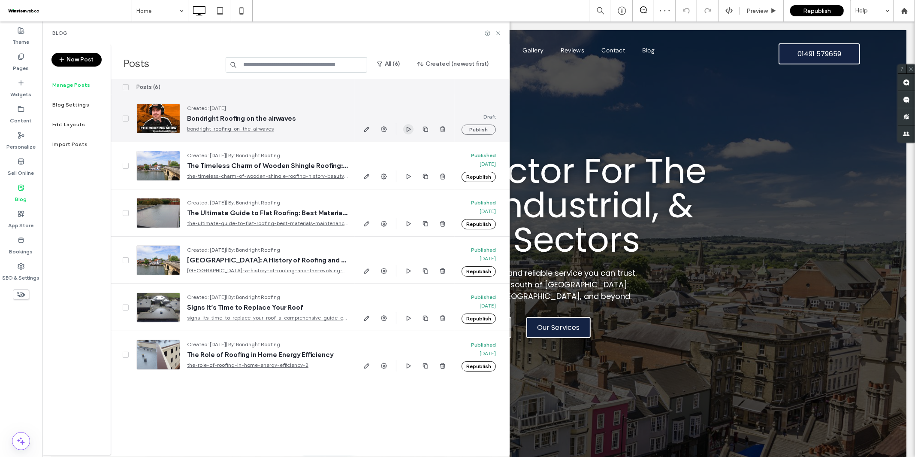
click at [410, 129] on use "button" at bounding box center [409, 128] width 4 height 5
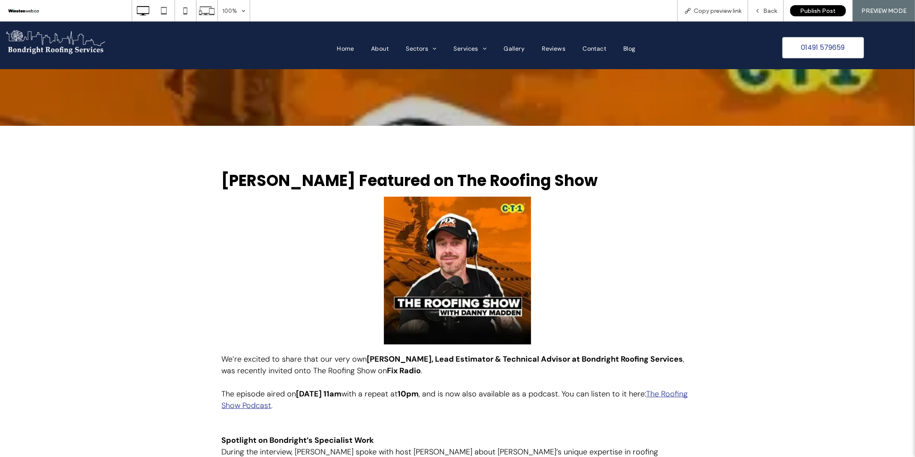
scroll to position [142, 0]
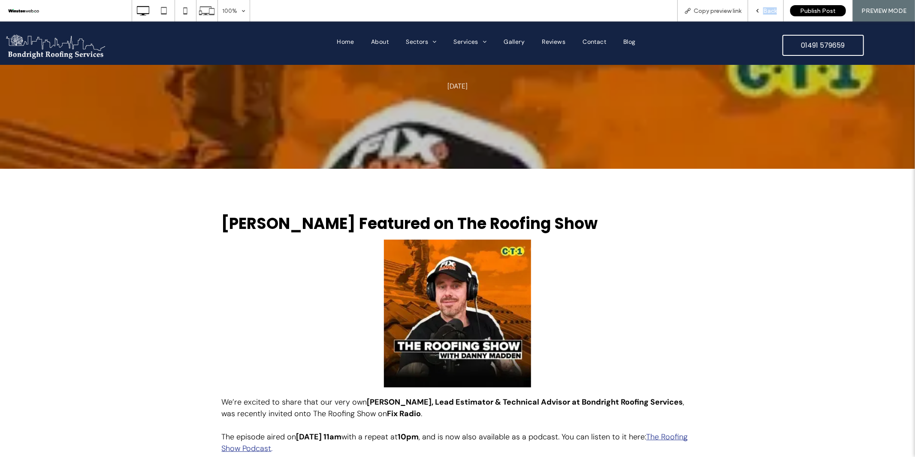
drag, startPoint x: 717, startPoint y: 18, endPoint x: 774, endPoint y: 14, distance: 57.6
click at [781, 15] on div "Copy preview link Back Publish Post PREVIEW MODE" at bounding box center [797, 10] width 238 height 21
click at [759, 11] on icon at bounding box center [758, 11] width 6 height 6
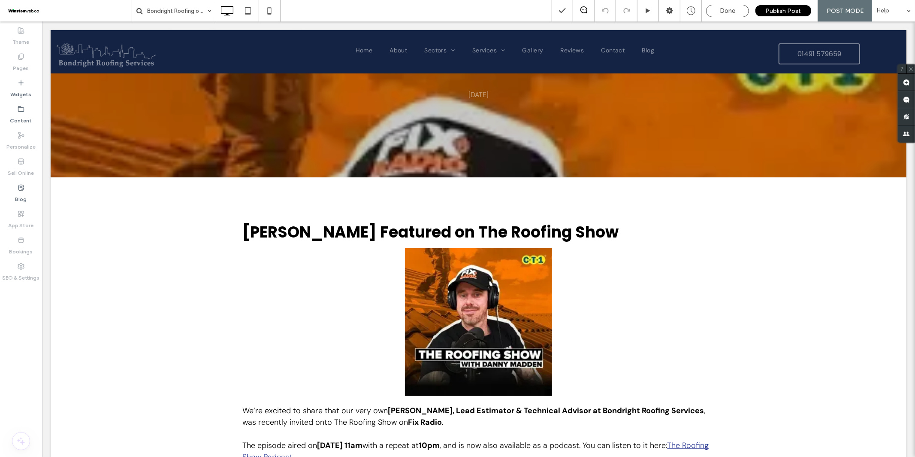
click at [722, 9] on span "Done" at bounding box center [727, 11] width 15 height 8
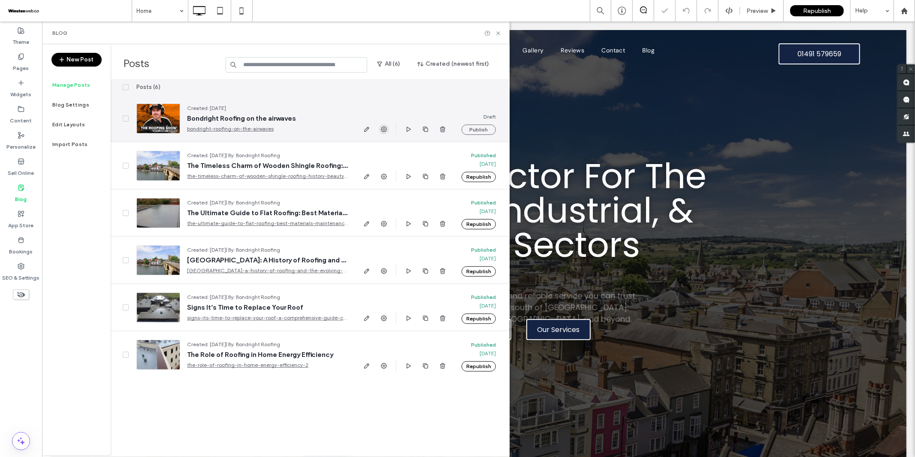
click at [381, 128] on icon "button" at bounding box center [384, 129] width 7 height 7
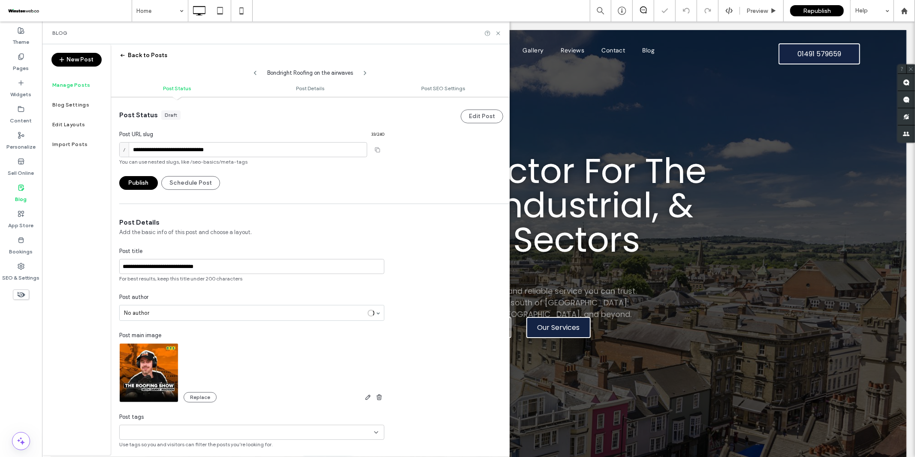
scroll to position [0, 0]
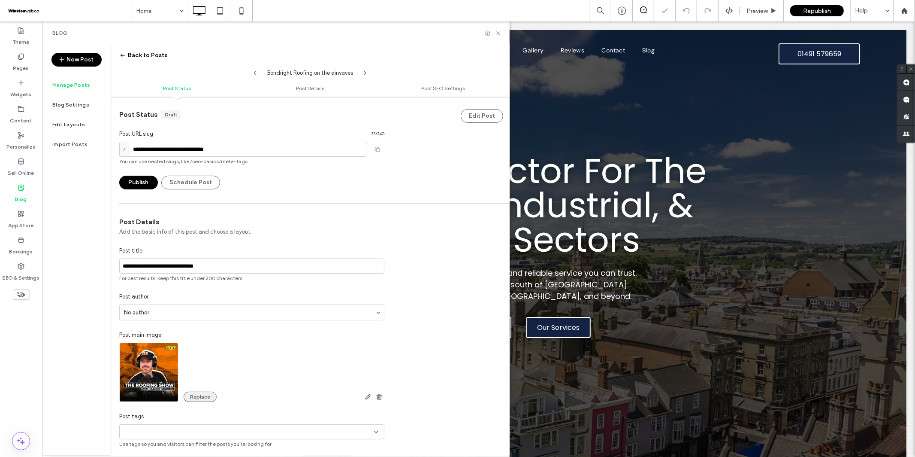
click at [191, 393] on button "Replace" at bounding box center [200, 396] width 33 height 10
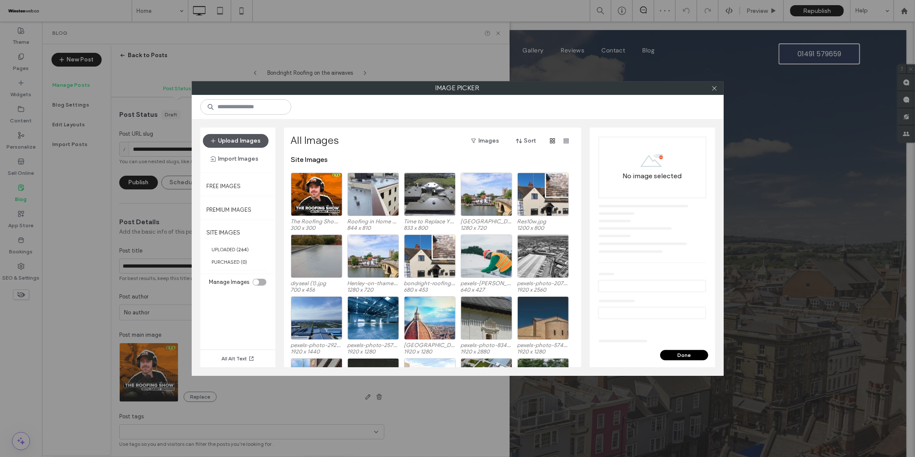
click at [239, 137] on button "Upload Images" at bounding box center [236, 141] width 66 height 14
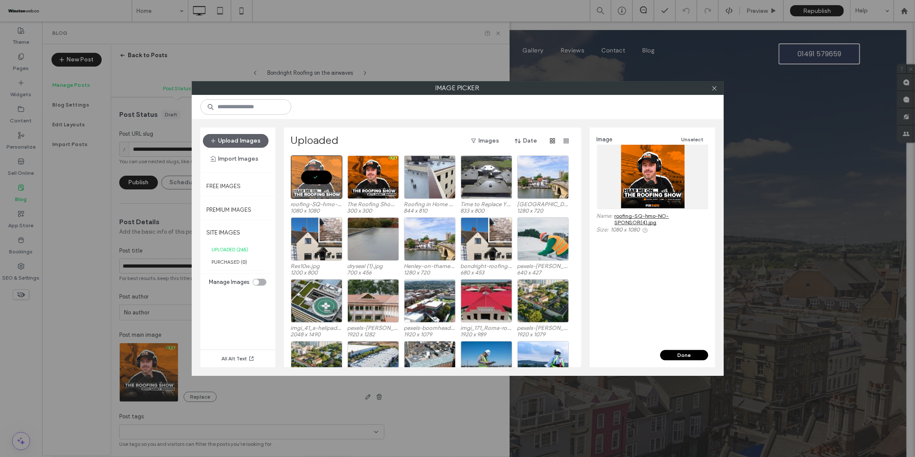
click at [681, 356] on button "Done" at bounding box center [684, 355] width 48 height 10
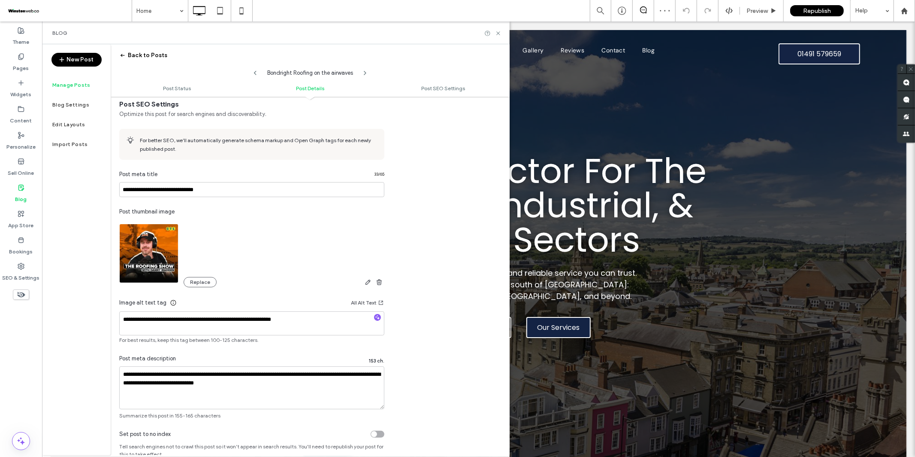
scroll to position [380, 0]
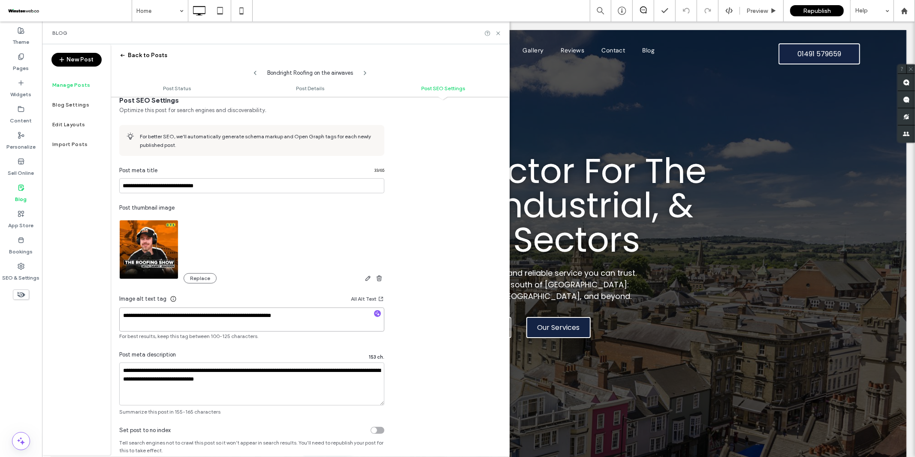
click at [220, 317] on textarea "**********" at bounding box center [251, 319] width 265 height 24
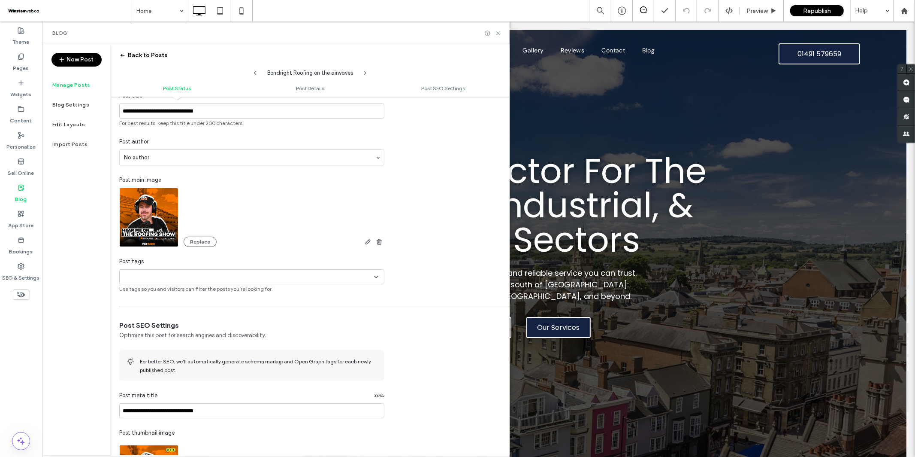
scroll to position [0, 0]
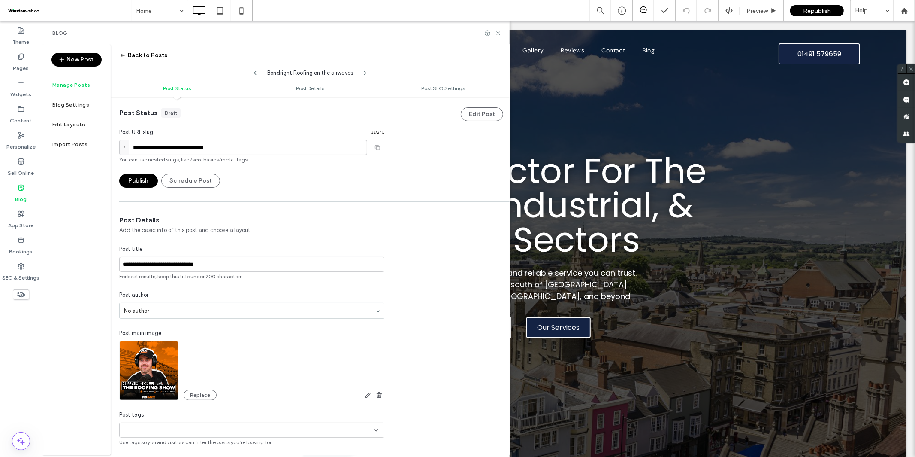
click at [133, 58] on button "Back to Posts" at bounding box center [143, 55] width 48 height 14
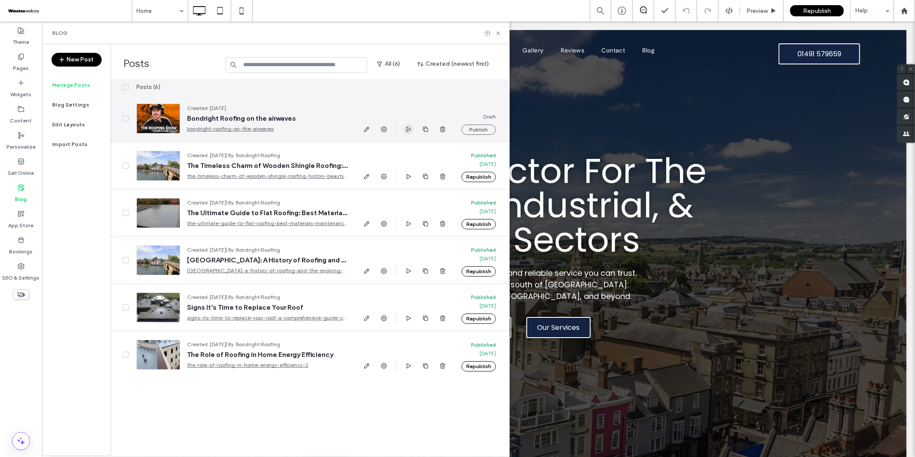
click at [406, 129] on icon "button" at bounding box center [408, 129] width 7 height 7
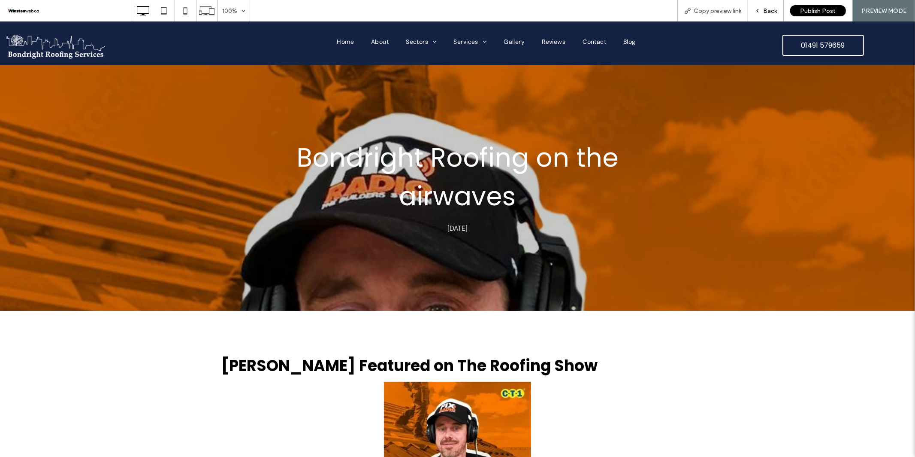
click at [766, 12] on span "Back" at bounding box center [770, 10] width 14 height 7
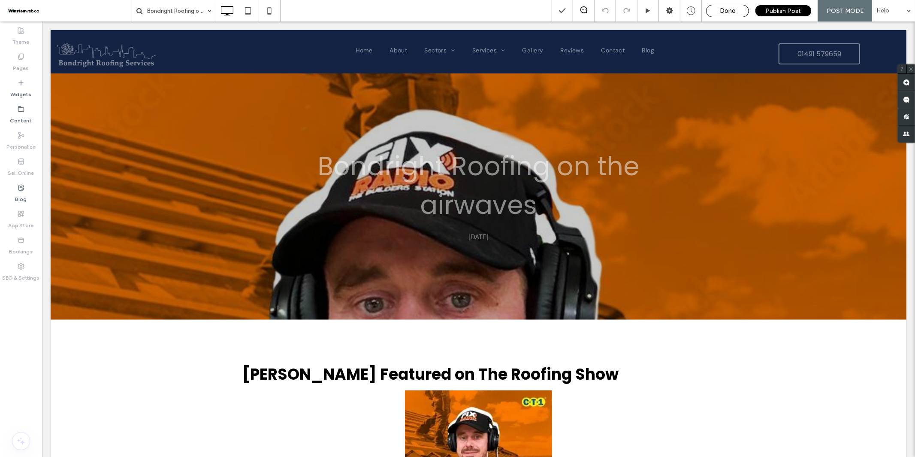
click at [724, 12] on span "Done" at bounding box center [727, 11] width 15 height 8
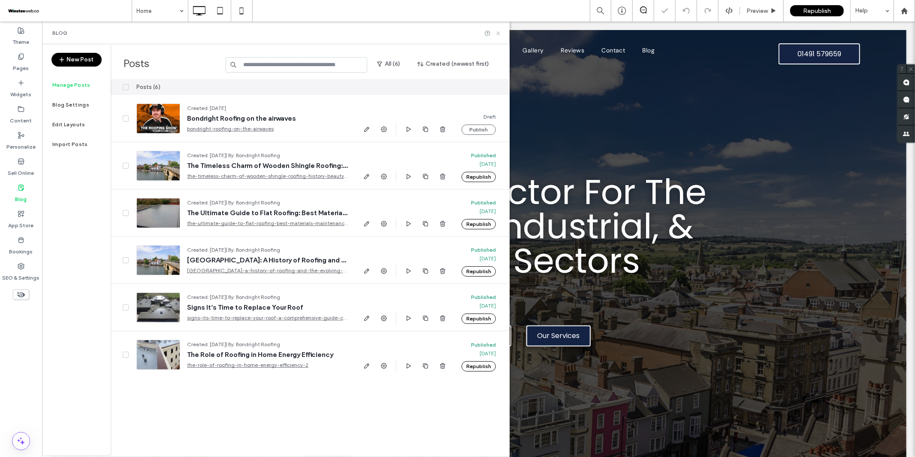
click at [498, 36] on icon at bounding box center [498, 33] width 6 height 6
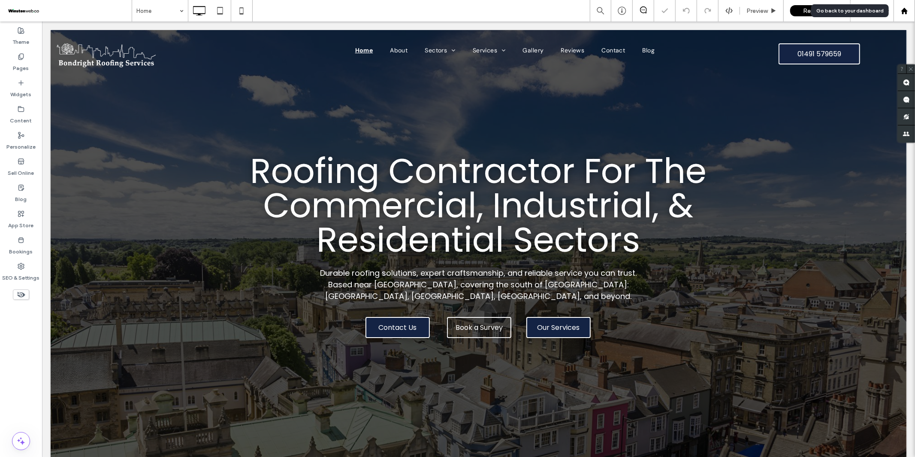
click at [905, 13] on use at bounding box center [904, 10] width 6 height 6
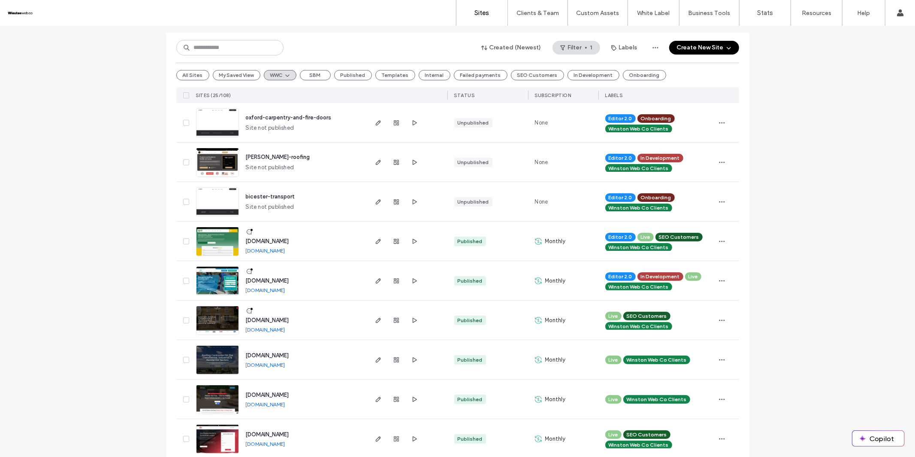
scroll to position [125, 0]
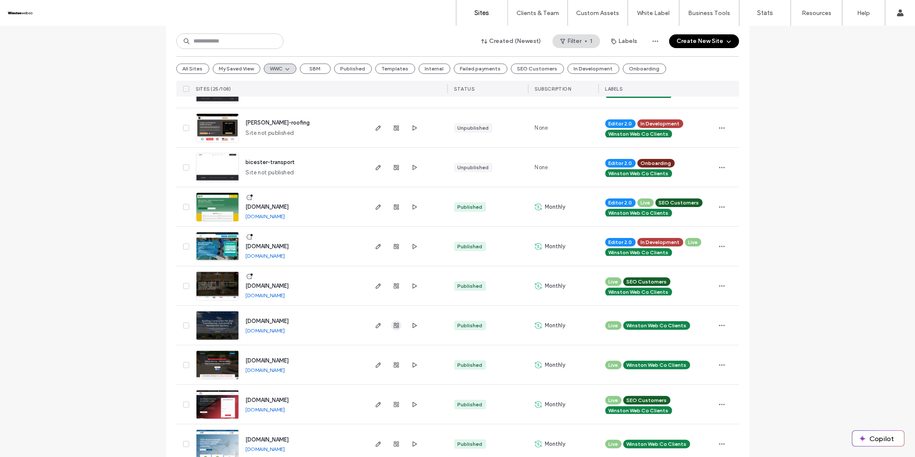
click at [393, 326] on icon "button" at bounding box center [396, 325] width 7 height 7
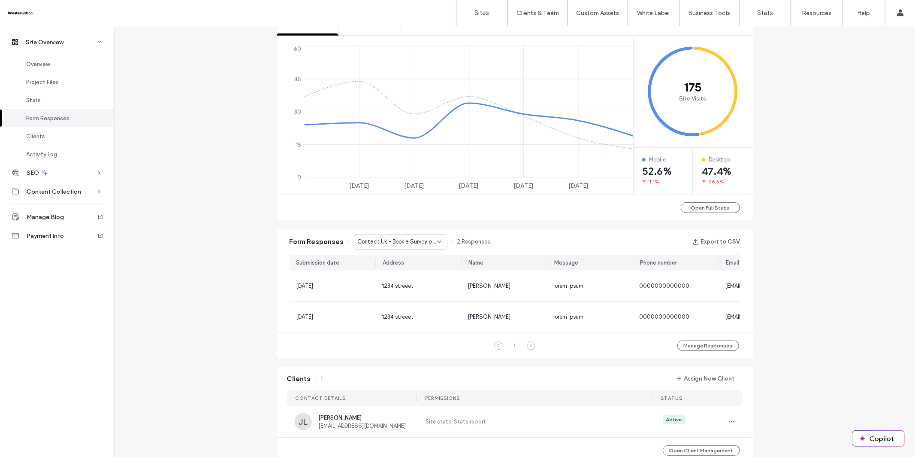
click at [399, 245] on span "Contact Us - Book a Survey popup" at bounding box center [397, 241] width 79 height 9
click at [397, 268] on span "Contact Us - Contact page" at bounding box center [389, 272] width 72 height 9
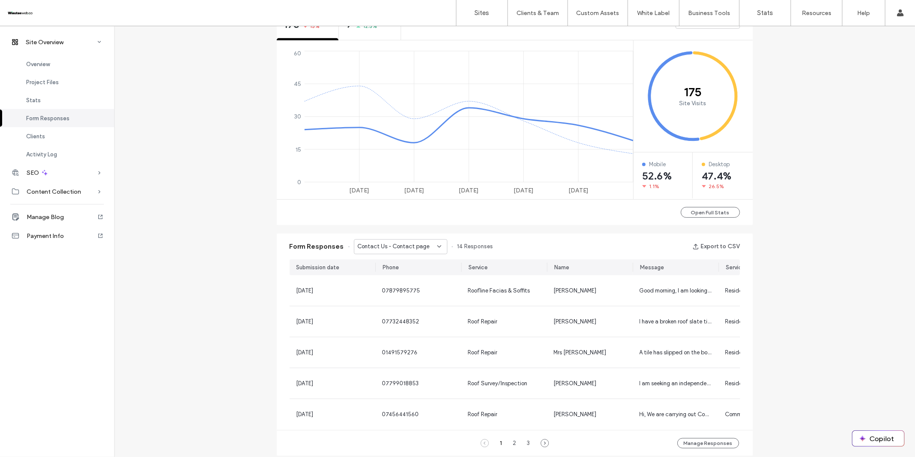
scroll to position [355, 0]
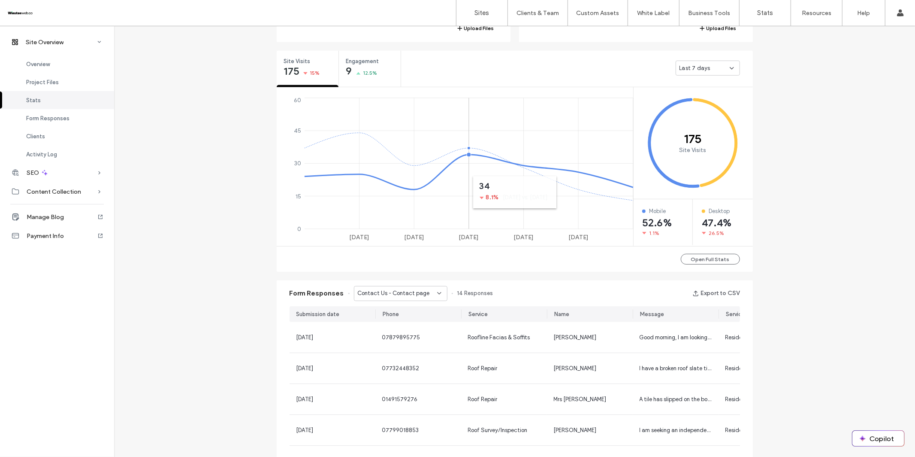
scroll to position [301, 0]
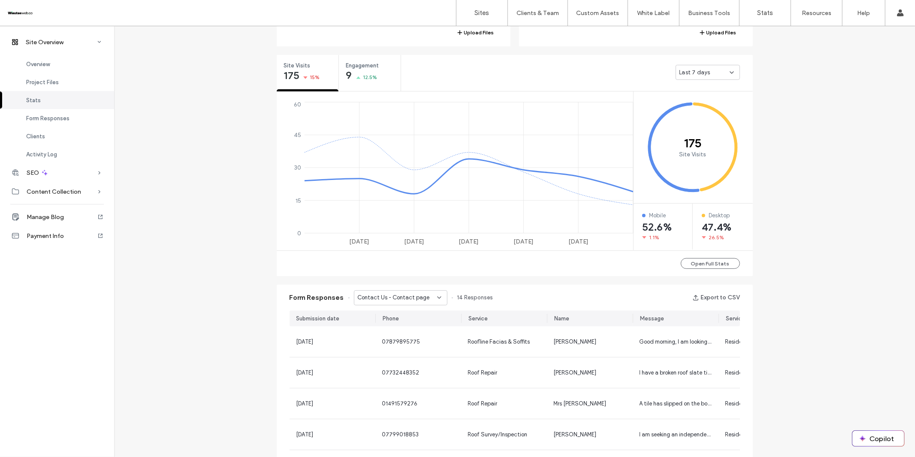
click at [705, 77] on div "Last 7 days" at bounding box center [708, 72] width 64 height 15
click at [699, 117] on span "Last 30 days" at bounding box center [694, 117] width 34 height 9
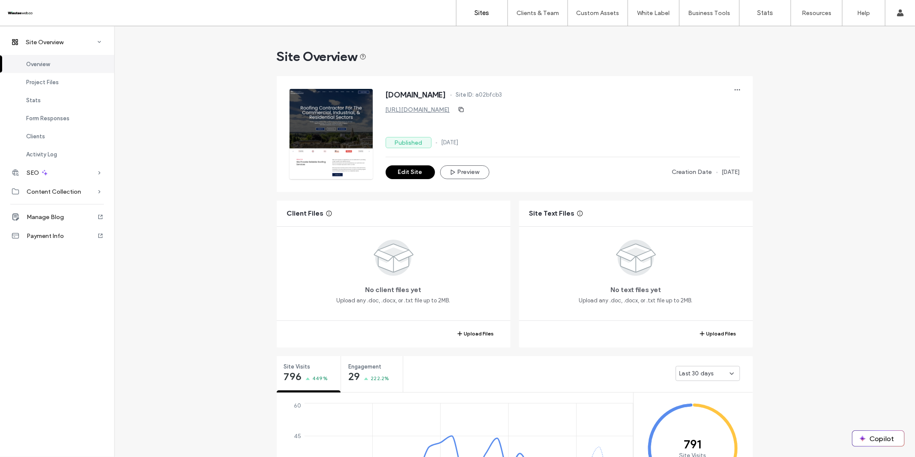
drag, startPoint x: 476, startPoint y: 11, endPoint x: 507, endPoint y: 8, distance: 31.0
click at [476, 11] on label "Sites" at bounding box center [482, 13] width 15 height 8
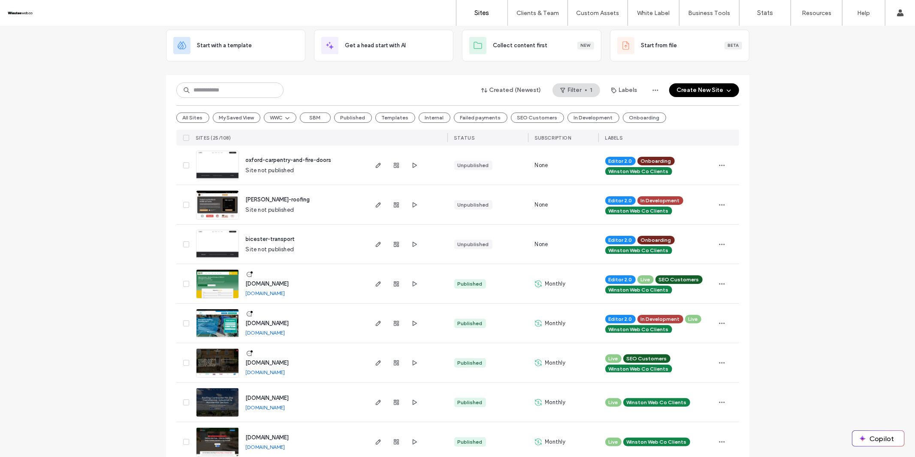
scroll to position [59, 0]
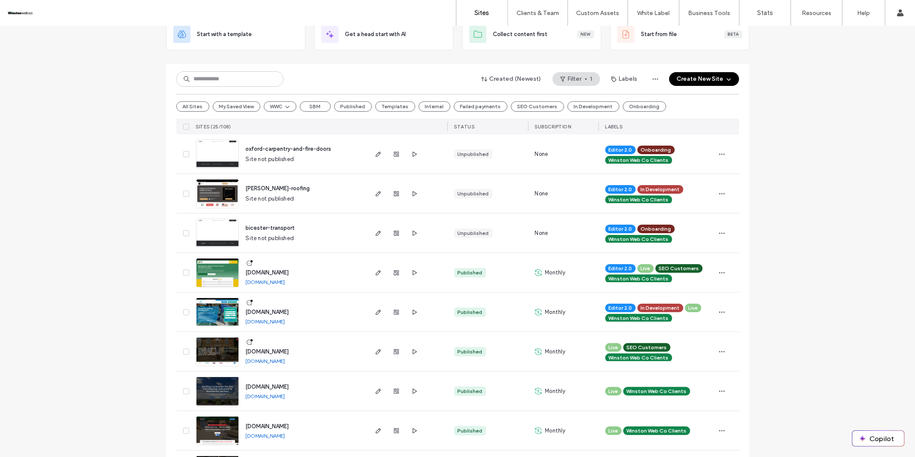
click at [395, 277] on div at bounding box center [396, 272] width 46 height 39
click at [394, 274] on use "button" at bounding box center [396, 272] width 5 height 5
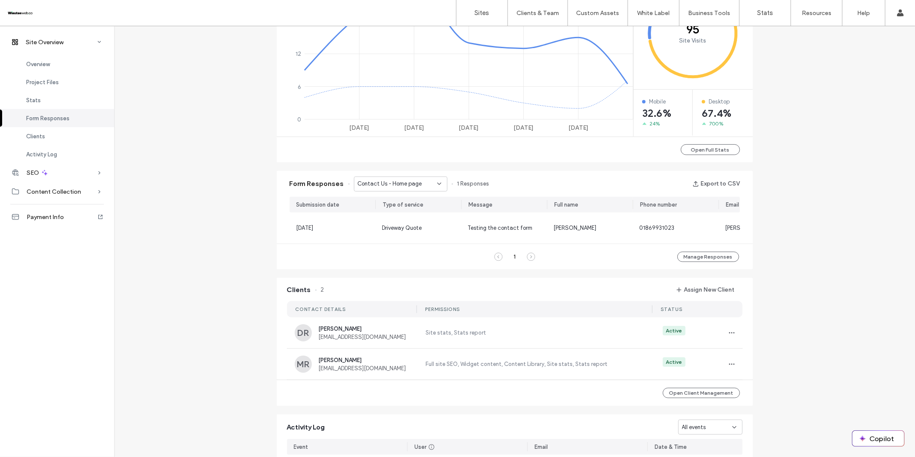
scroll to position [429, 0]
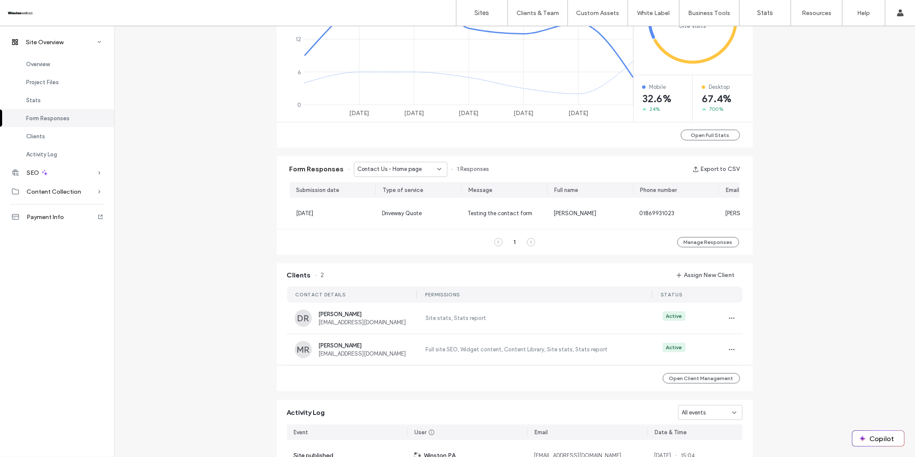
click at [427, 171] on div "Contact Us - Home page" at bounding box center [397, 169] width 79 height 9
click at [414, 195] on span "Contact Us - Contact page" at bounding box center [389, 199] width 72 height 9
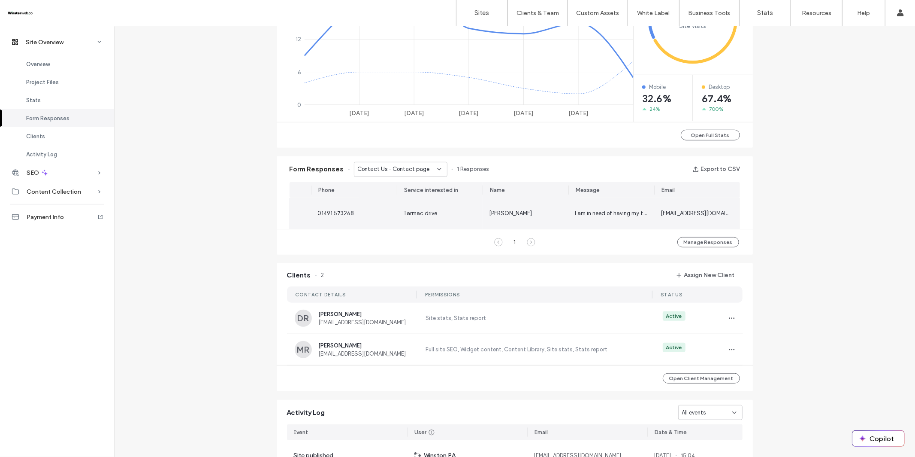
scroll to position [0, 0]
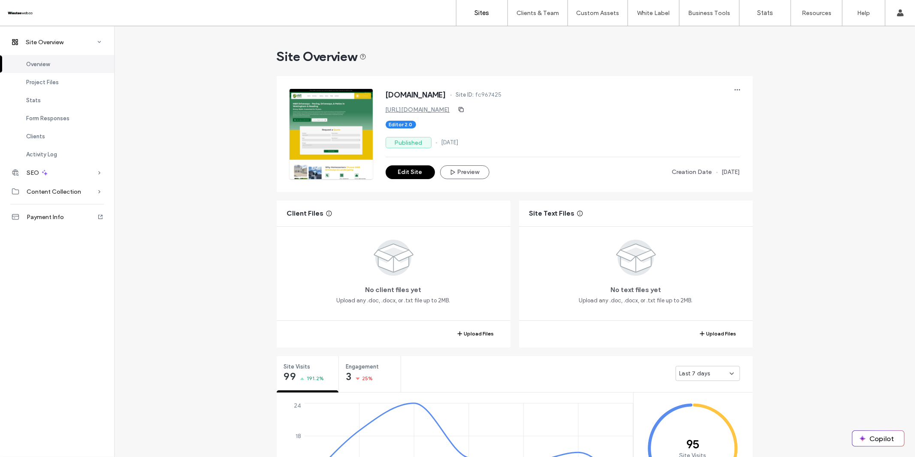
click at [492, 12] on link "Sites" at bounding box center [482, 13] width 51 height 26
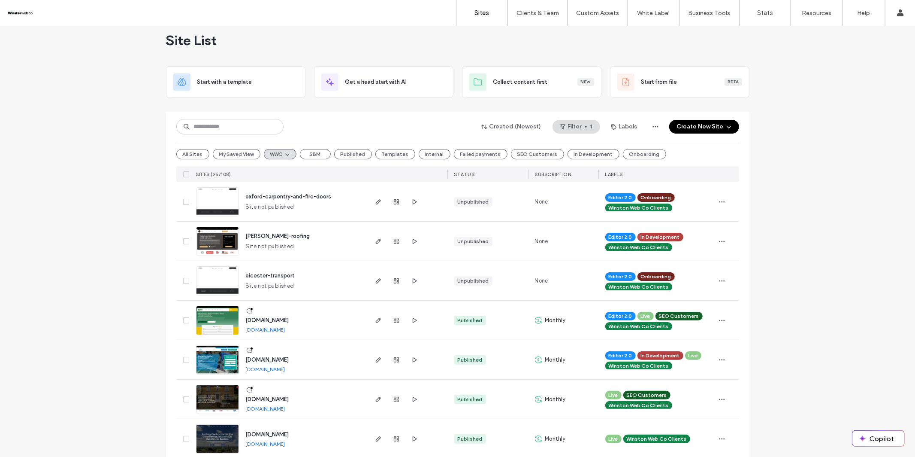
scroll to position [13, 0]
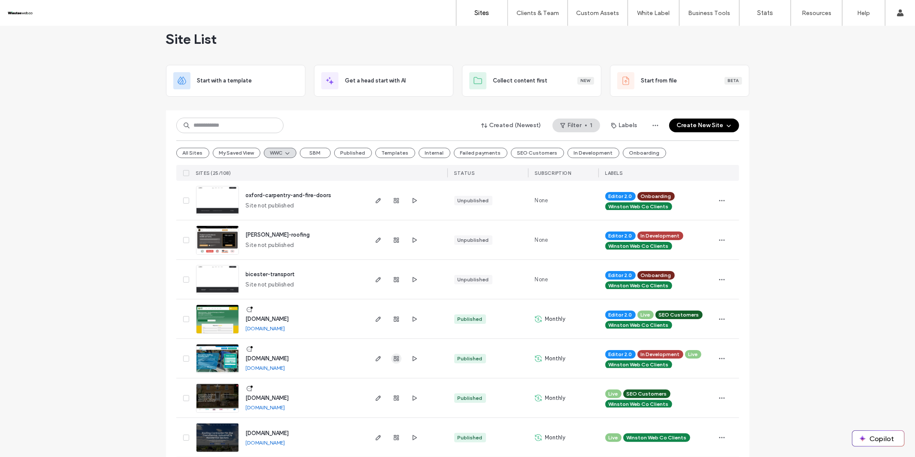
click at [394, 357] on use "button" at bounding box center [396, 358] width 5 height 5
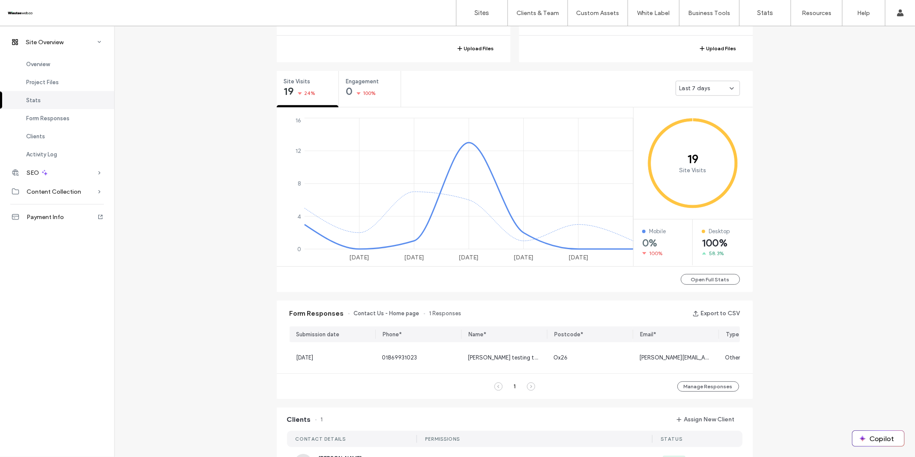
scroll to position [140, 0]
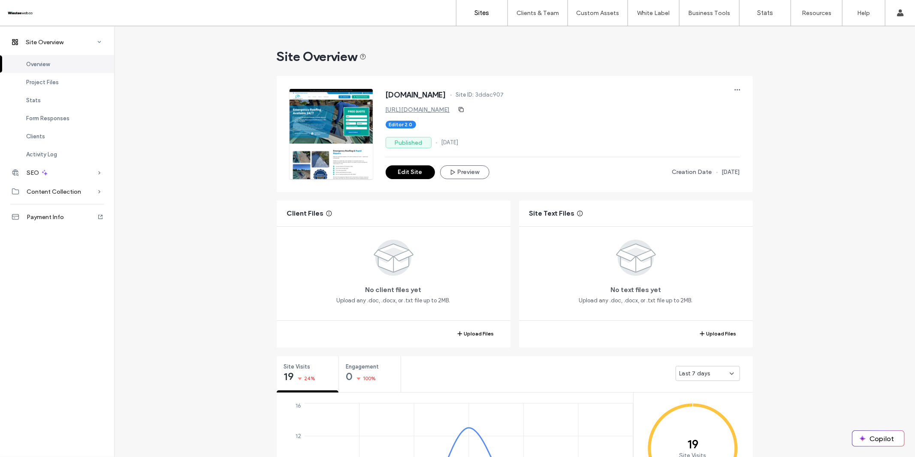
click at [479, 17] on link "Sites" at bounding box center [482, 13] width 51 height 26
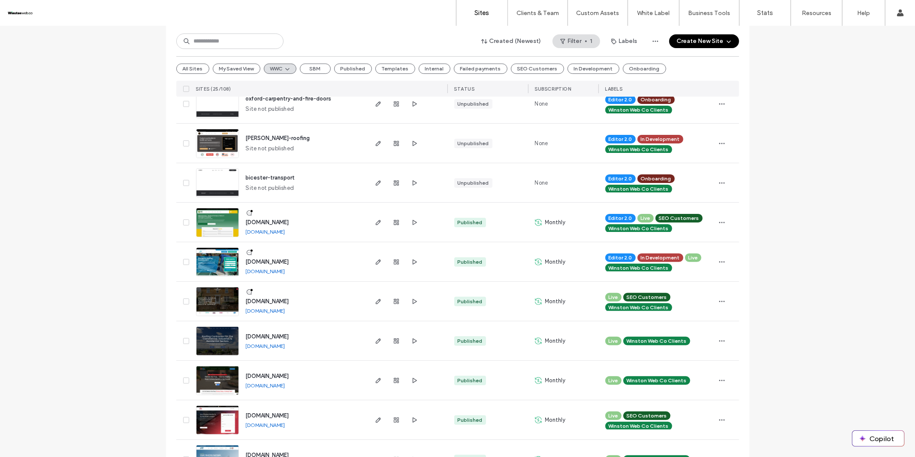
scroll to position [112, 0]
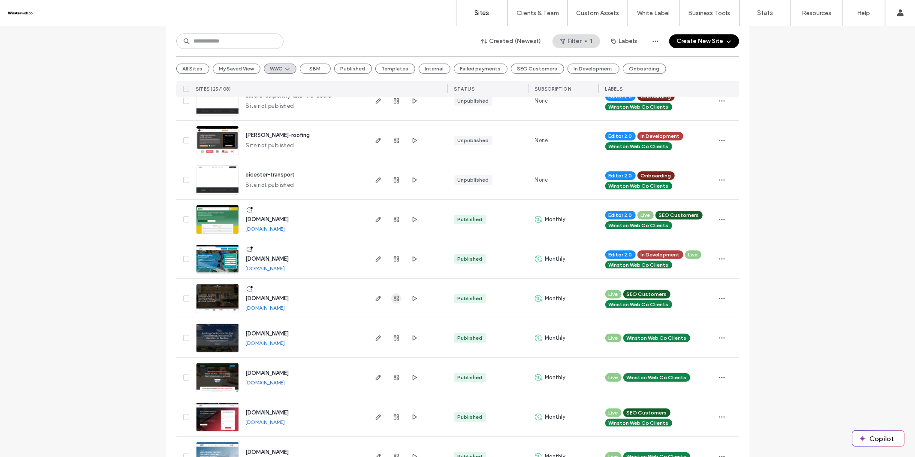
click at [393, 299] on icon "button" at bounding box center [396, 298] width 7 height 7
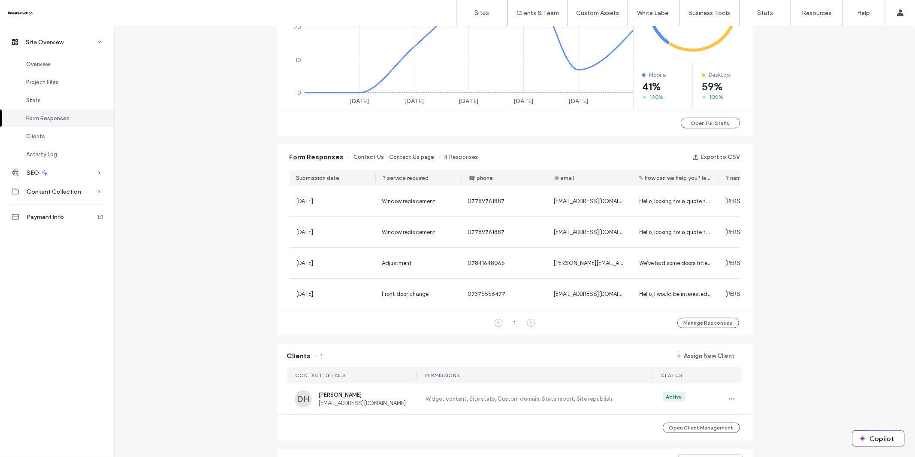
scroll to position [392, 0]
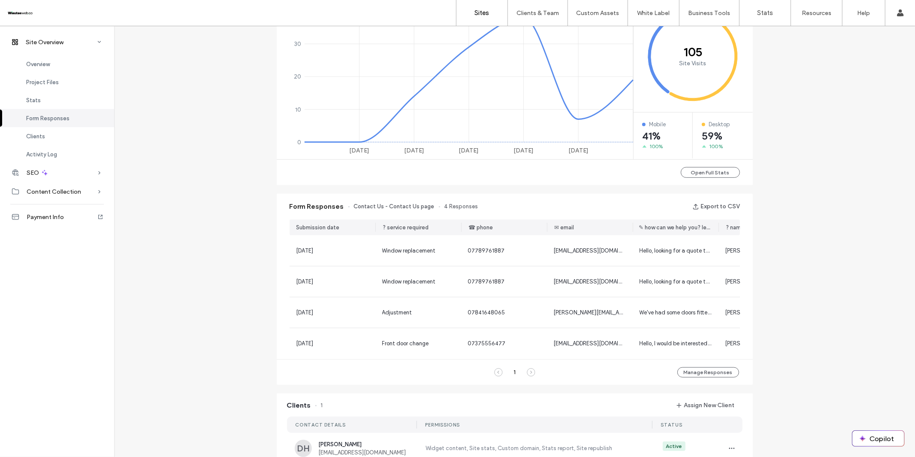
click at [491, 18] on link "Sites" at bounding box center [482, 13] width 51 height 26
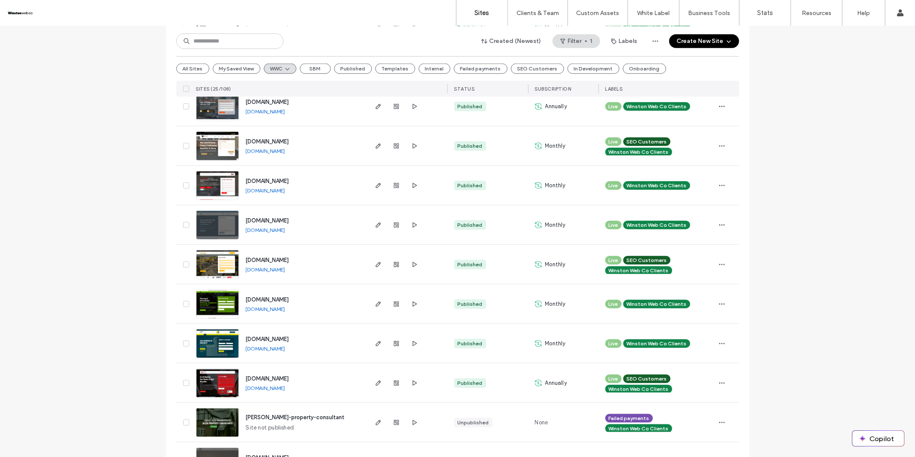
scroll to position [661, 0]
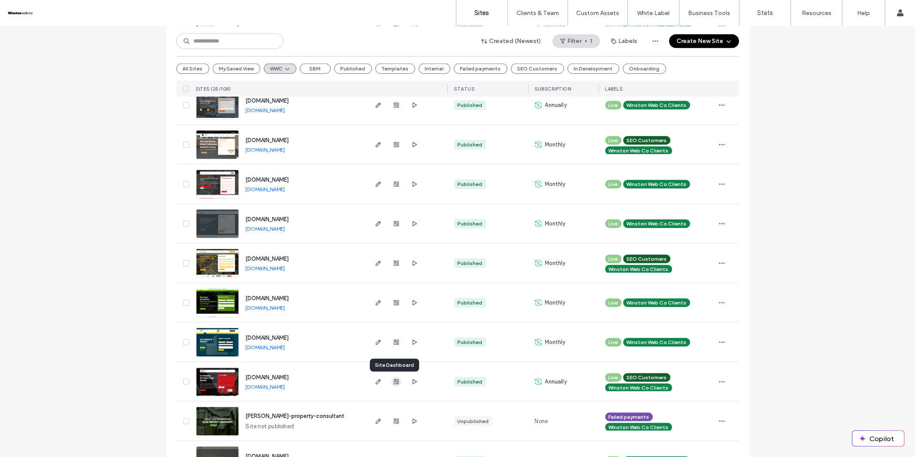
click at [393, 383] on icon "button" at bounding box center [396, 381] width 7 height 7
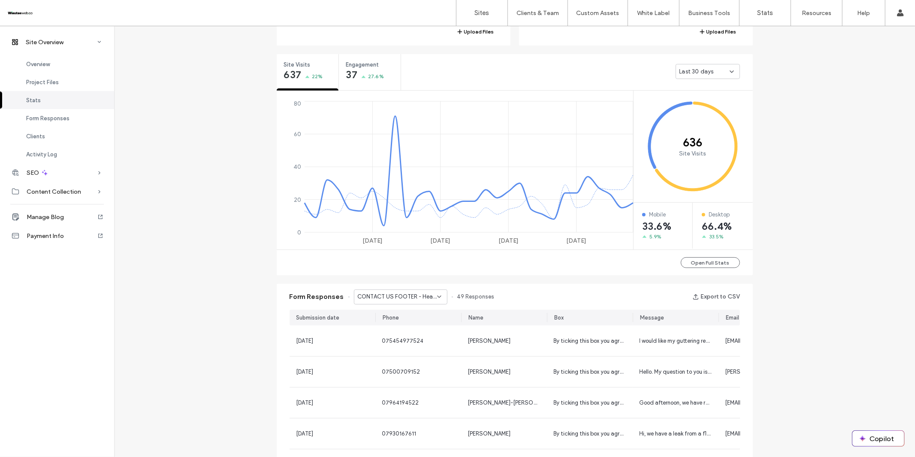
scroll to position [335, 0]
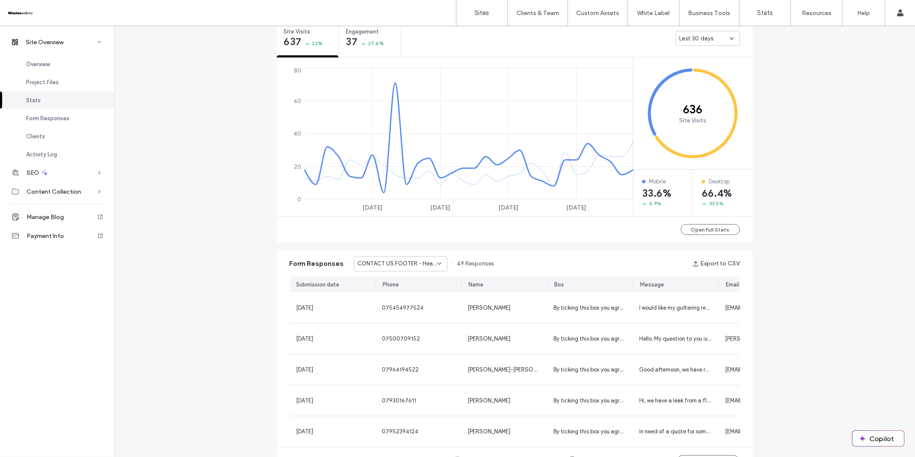
click at [430, 263] on span "CONTACT US FOOTER - Header/Footer" at bounding box center [397, 263] width 79 height 9
click at [420, 291] on span "CONTACT US PAGE - Contact page" at bounding box center [394, 294] width 82 height 9
click at [411, 264] on span "CONTACT US PAGE - Contact page" at bounding box center [397, 263] width 79 height 9
click at [406, 307] on span "GET A FREE QUOTE (HERO) - Location Page page" at bounding box center [394, 309] width 82 height 9
click at [408, 262] on span "GET A FREE QUOTE (HERO) - Location Page page" at bounding box center [397, 263] width 79 height 9
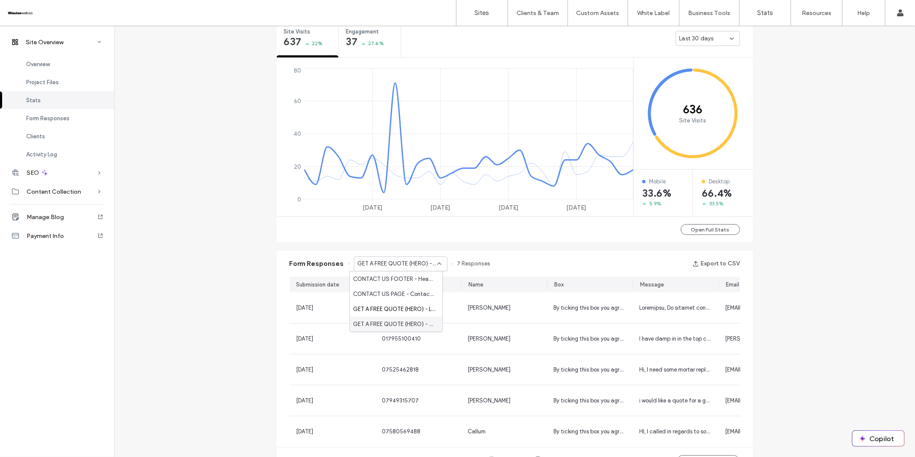
click at [402, 323] on span "GET A FREE QUOTE (HERO) - Home page" at bounding box center [394, 324] width 82 height 9
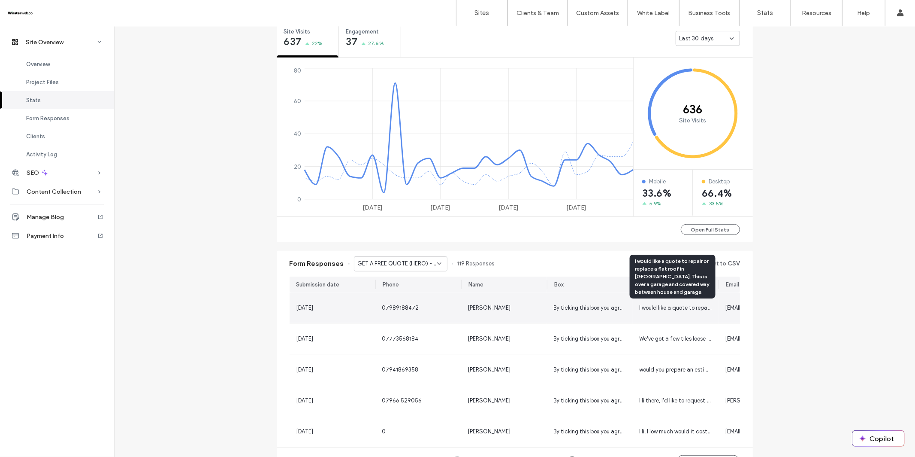
scroll to position [0, 3]
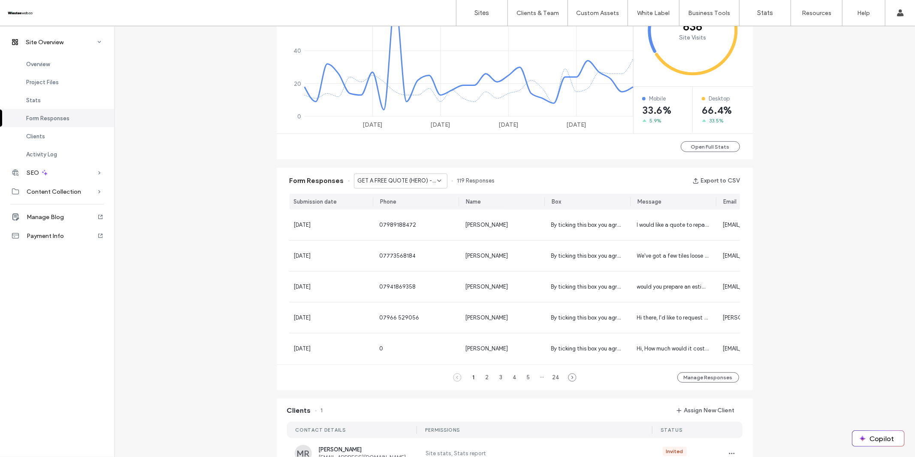
scroll to position [580, 0]
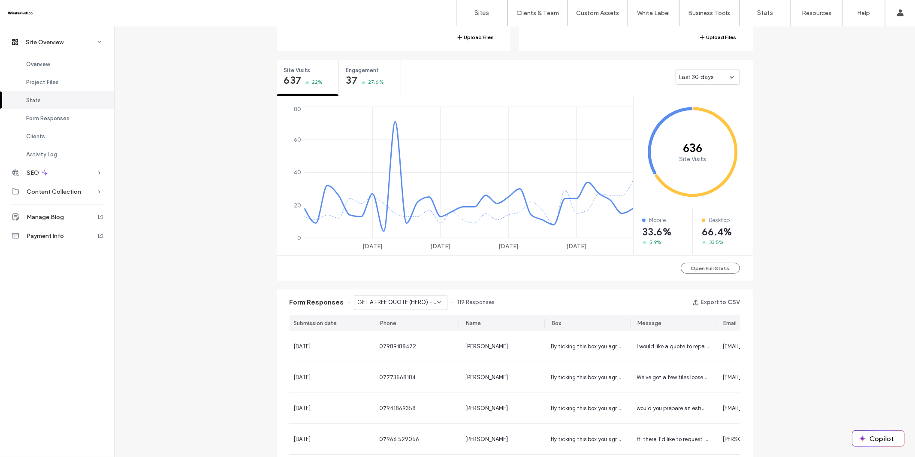
scroll to position [265, 0]
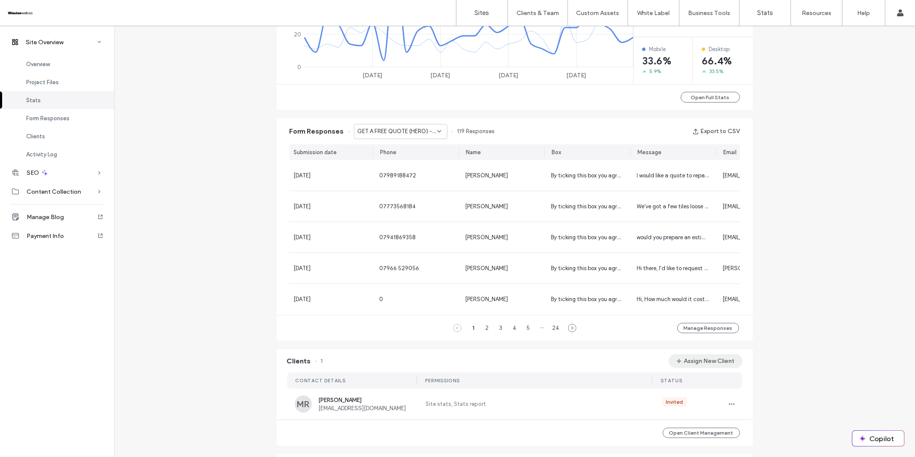
scroll to position [504, 0]
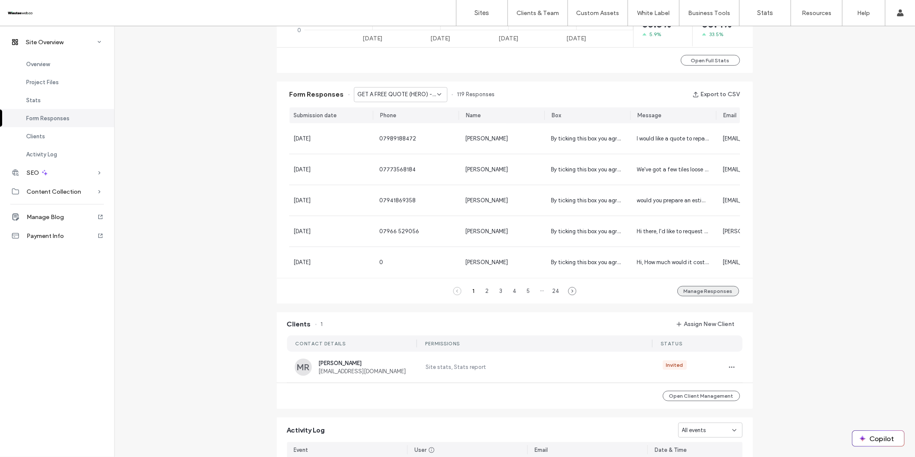
click at [699, 296] on button "Manage Responses" at bounding box center [709, 291] width 62 height 10
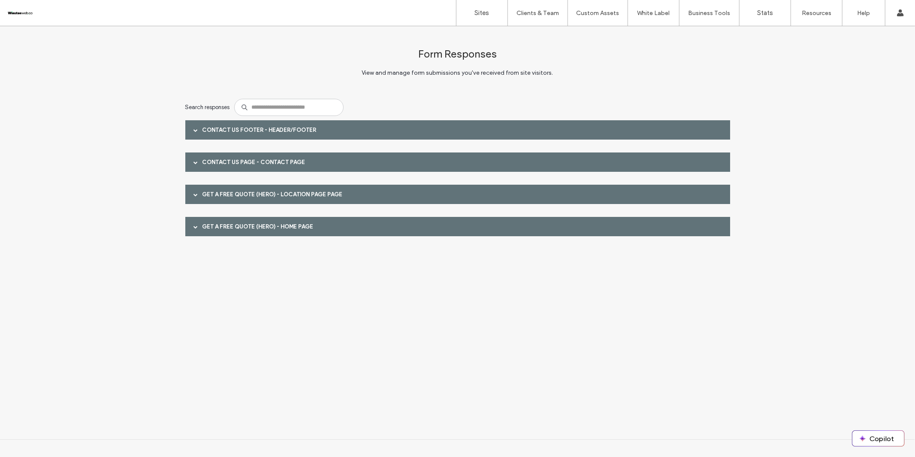
click at [194, 133] on span at bounding box center [196, 129] width 4 height 15
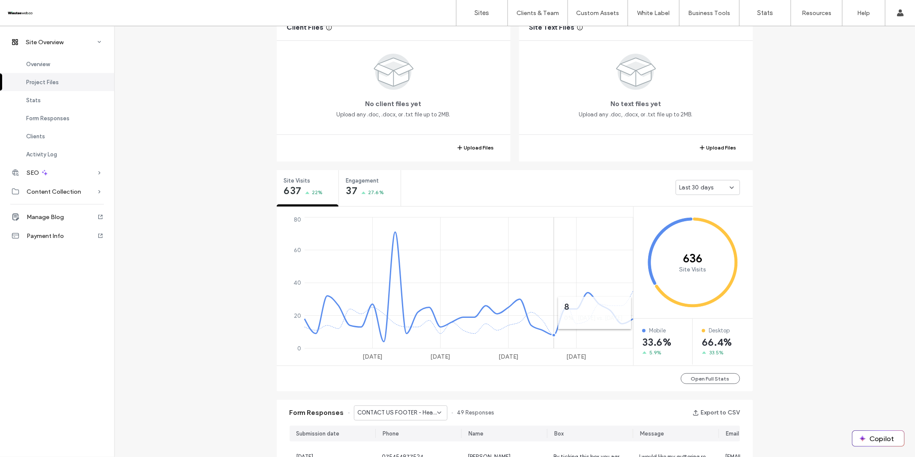
scroll to position [391, 0]
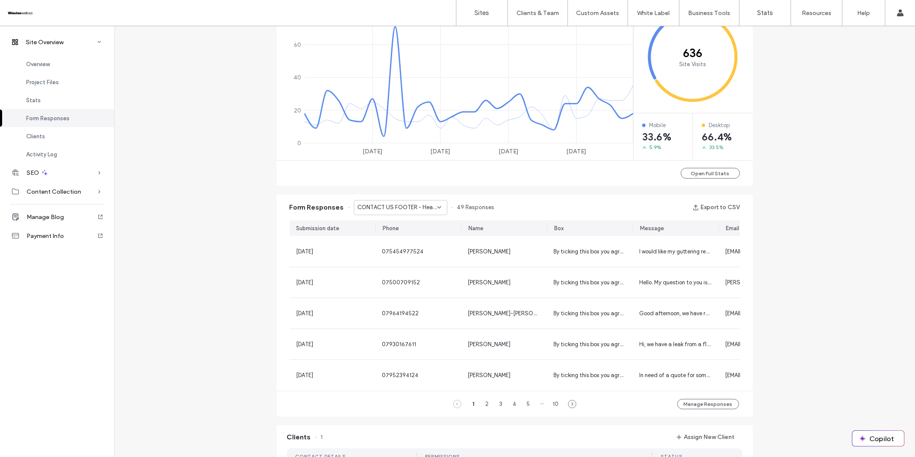
click at [421, 208] on span "CONTACT US FOOTER - Header/Footer" at bounding box center [397, 207] width 79 height 9
click at [419, 219] on span "CONTACT US FOOTER - Header/Footer" at bounding box center [394, 222] width 82 height 9
click at [714, 206] on button "Export to CSV" at bounding box center [717, 207] width 48 height 14
click at [412, 206] on span "CONTACT US FOOTER - Header/Footer" at bounding box center [397, 207] width 79 height 9
click at [399, 235] on span "CONTACT US PAGE - Contact page" at bounding box center [394, 237] width 82 height 9
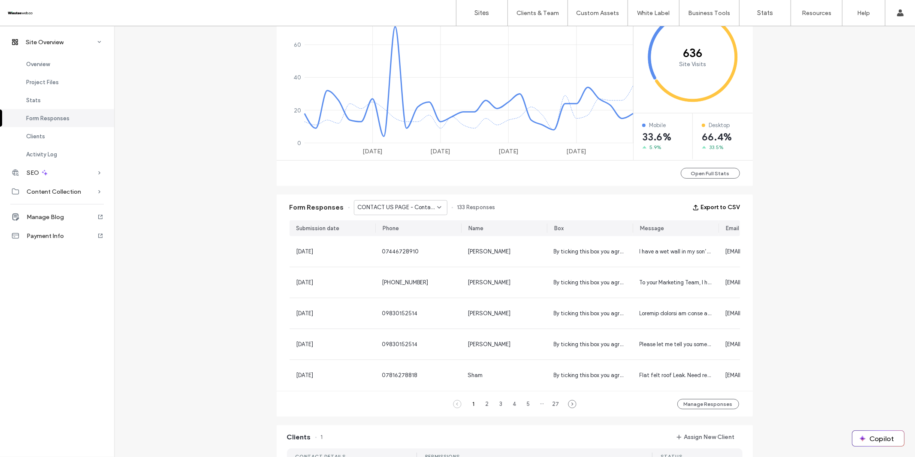
click at [718, 206] on button "Export to CSV" at bounding box center [717, 207] width 48 height 14
click at [388, 206] on span "CONTACT US PAGE - Contact page" at bounding box center [397, 207] width 79 height 9
click at [384, 251] on span "GET A FREE QUOTE (HERO) - Location Page page" at bounding box center [394, 252] width 82 height 9
click at [706, 206] on button "Export to CSV" at bounding box center [717, 207] width 48 height 14
click at [402, 206] on span "GET A FREE QUOTE (HERO) - Location Page page" at bounding box center [397, 207] width 79 height 9
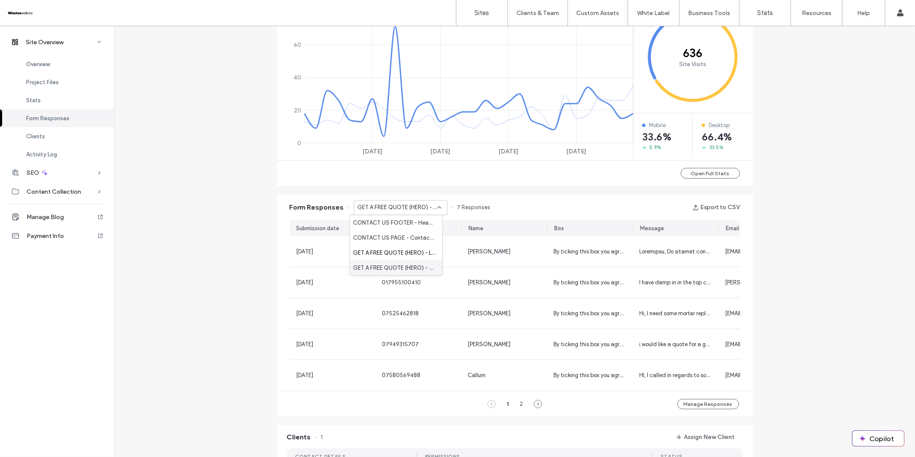
click at [399, 266] on span "GET A FREE QUOTE (HERO) - Home page" at bounding box center [394, 267] width 82 height 9
click at [720, 206] on button "Export to CSV" at bounding box center [717, 207] width 48 height 14
